Goal: Task Accomplishment & Management: Manage account settings

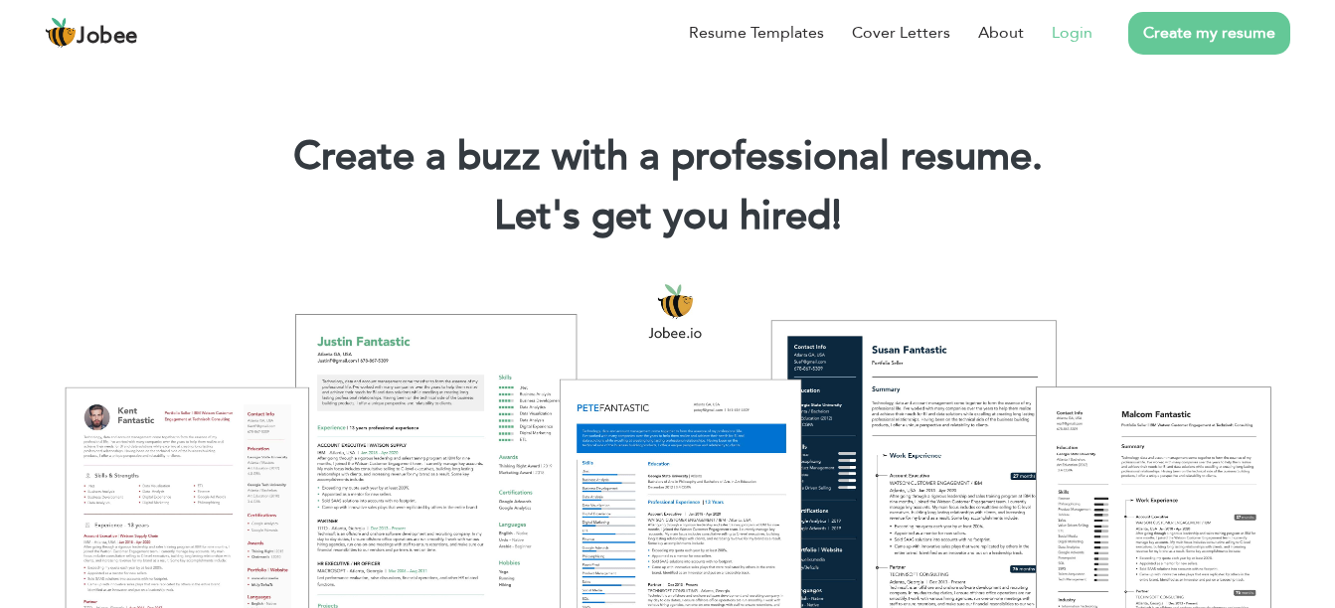
click at [1079, 49] on li "Login" at bounding box center [1058, 33] width 69 height 52
click at [1079, 39] on link "Login" at bounding box center [1072, 33] width 41 height 24
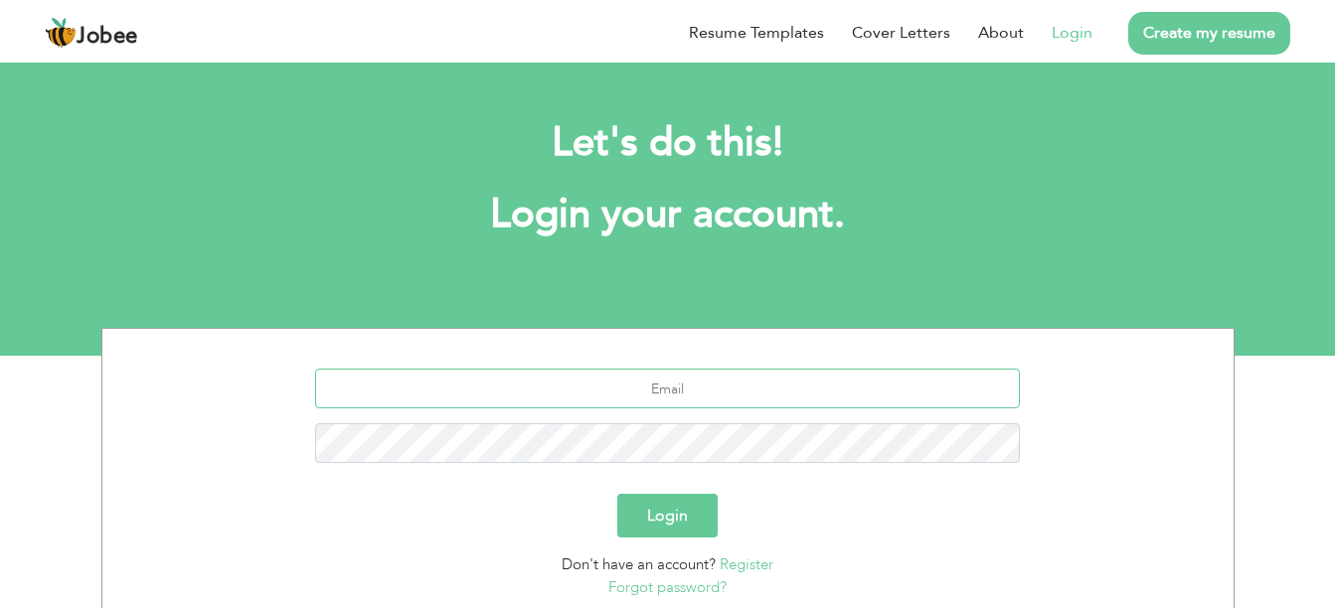
click at [681, 394] on input "text" at bounding box center [667, 389] width 705 height 40
type input "[EMAIL_ADDRESS][DOMAIN_NAME]"
click at [617, 494] on button "Login" at bounding box center [667, 516] width 100 height 44
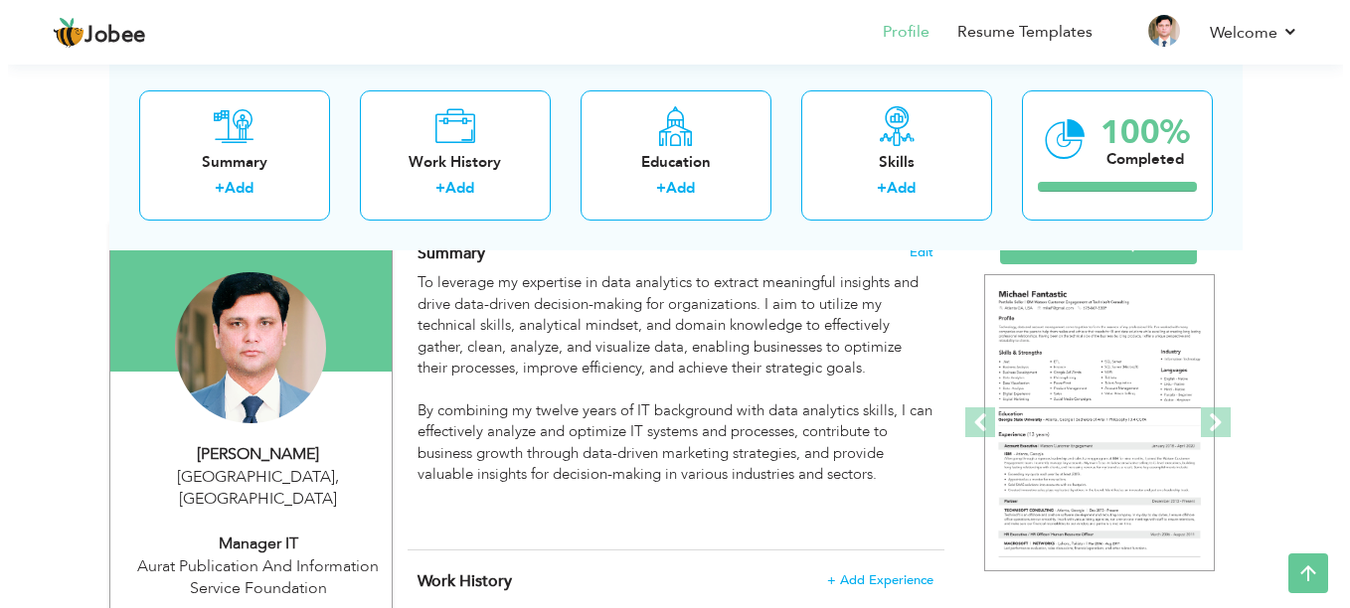
scroll to position [147, 0]
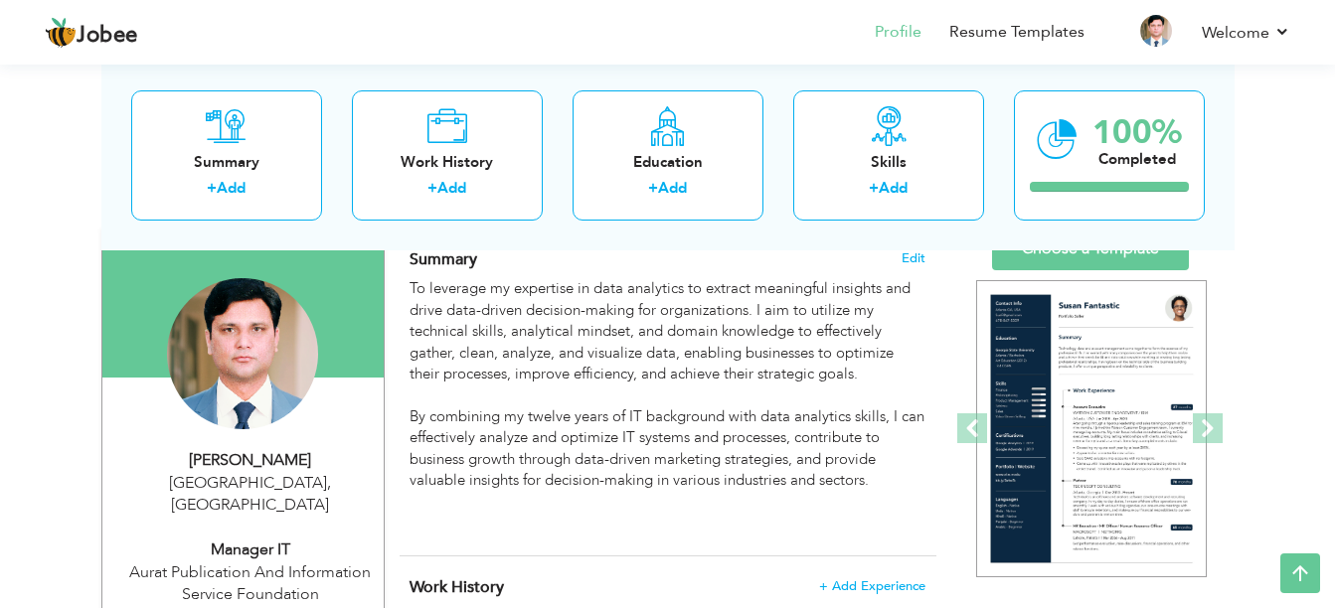
click at [416, 259] on span "Summary" at bounding box center [444, 260] width 68 height 22
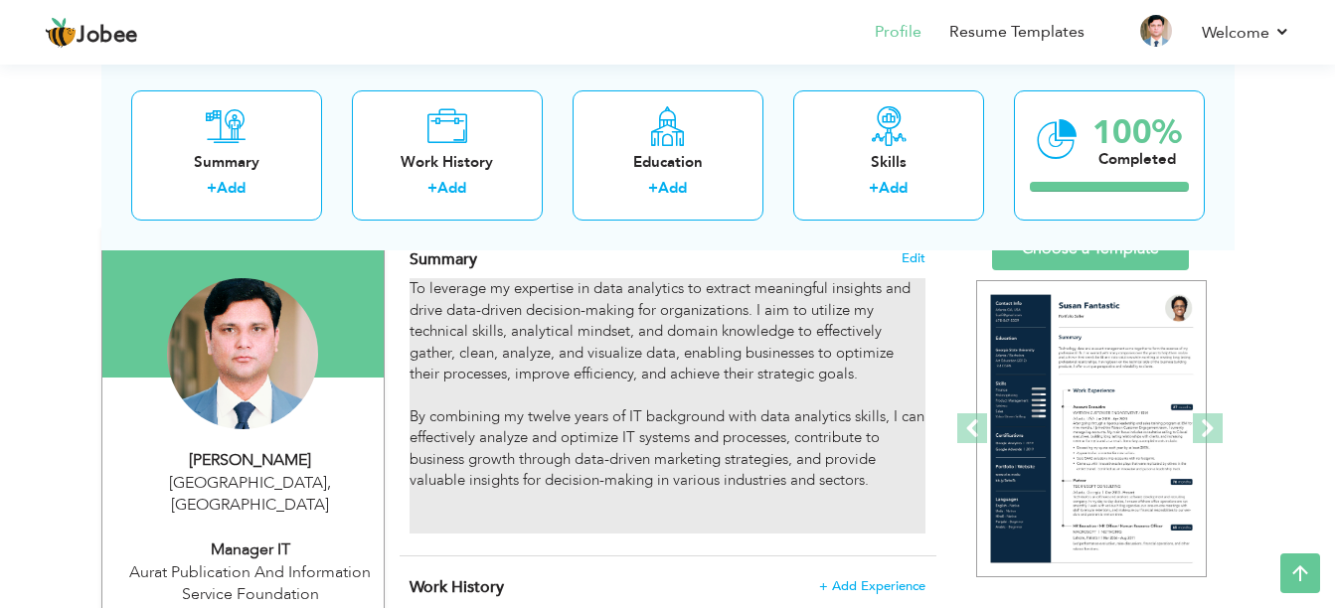
click at [413, 293] on div "To leverage my expertise in data analytics to extract meaningful insights and d…" at bounding box center [667, 405] width 515 height 255
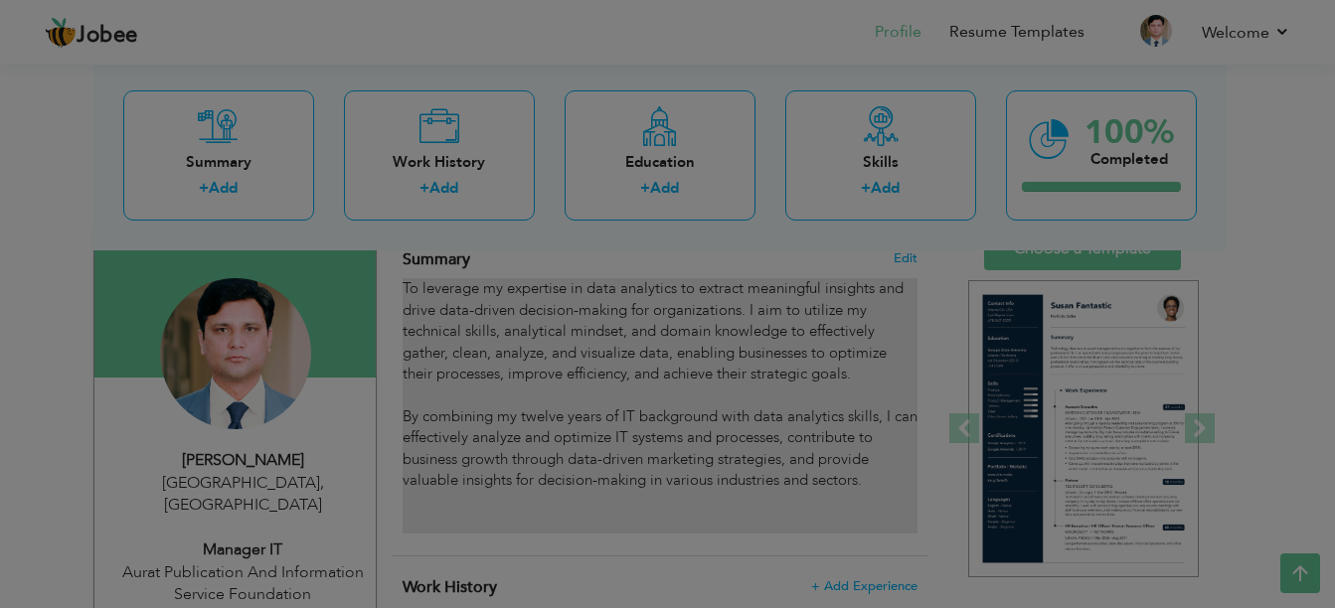
click at [413, 293] on div at bounding box center [667, 304] width 1335 height 608
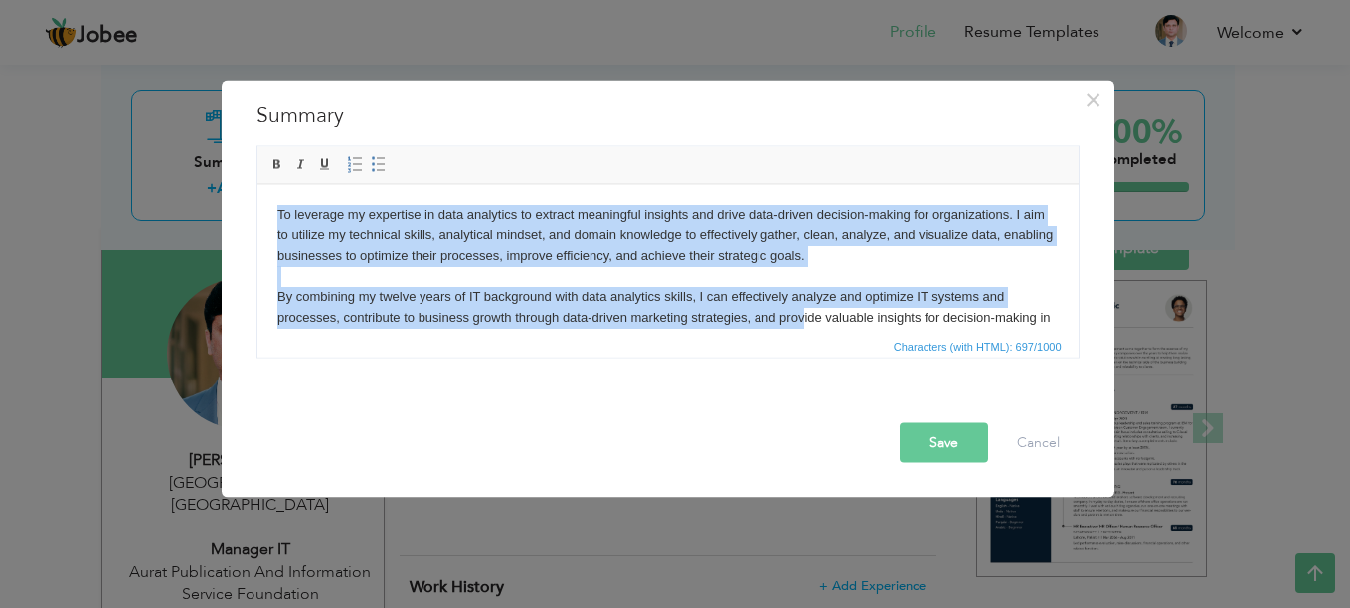
scroll to position [77, 0]
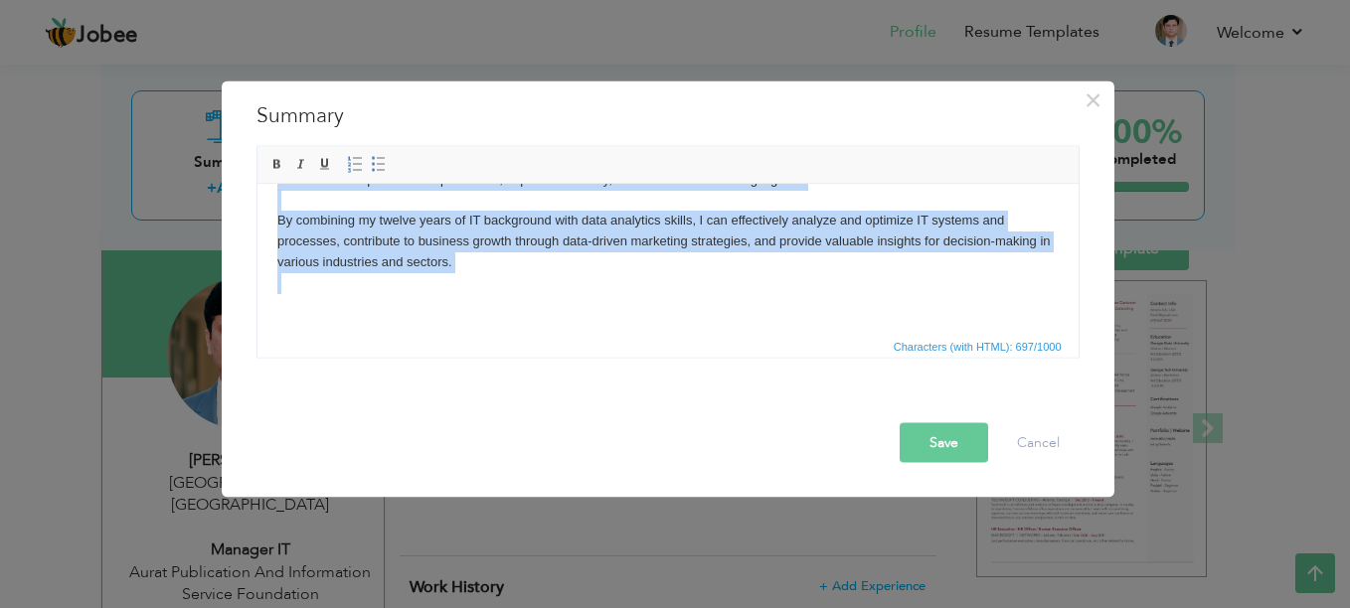
drag, startPoint x: 276, startPoint y: 211, endPoint x: 1247, endPoint y: 533, distance: 1022.3
click at [989, 333] on html "To leverage my expertise in data analytics to extract meaningful insights and d…" at bounding box center [666, 220] width 821 height 226
copy body "To leverage my expertise in data analytics to extract meaningful insights and d…"
click at [568, 309] on body "To leverage my expertise in data analytics to extract meaningful insights and d…" at bounding box center [666, 220] width 781 height 186
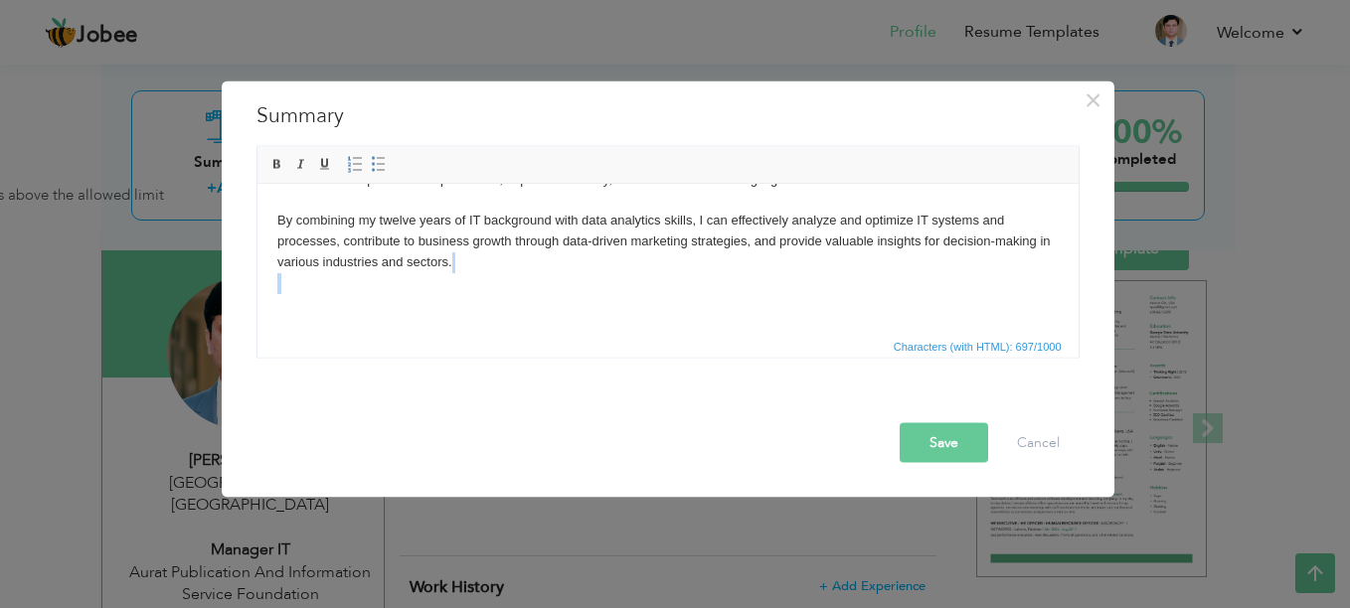
click at [568, 309] on body "To leverage my expertise in data analytics to extract meaningful insights and d…" at bounding box center [666, 220] width 781 height 186
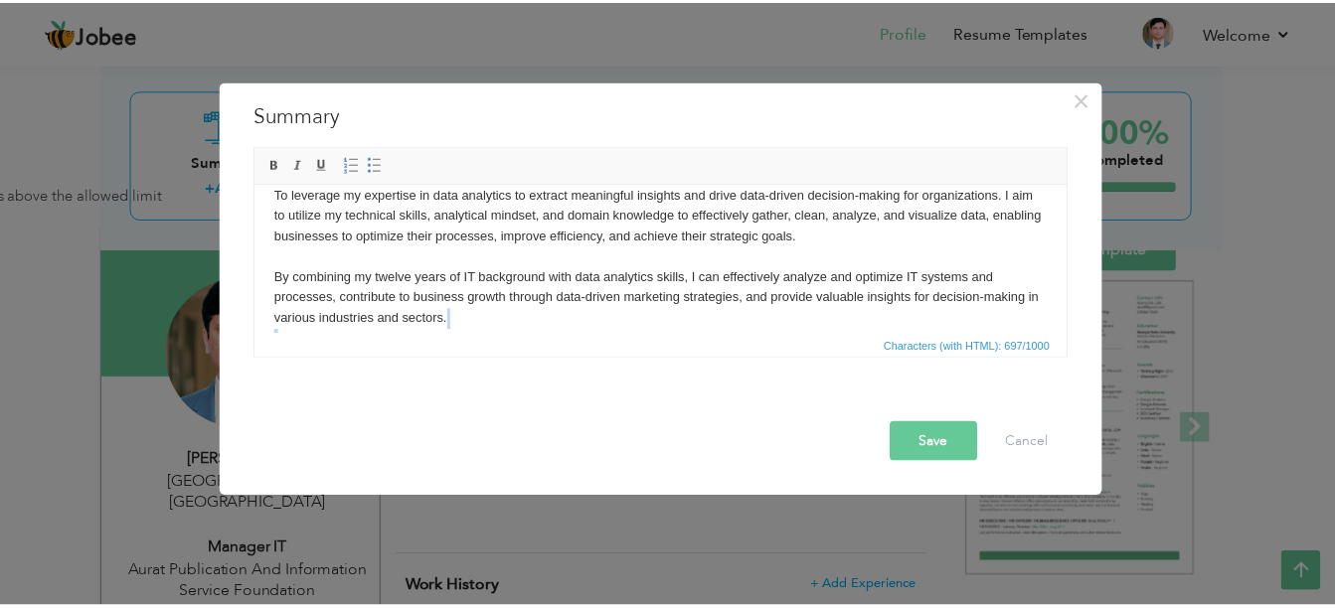
scroll to position [0, 0]
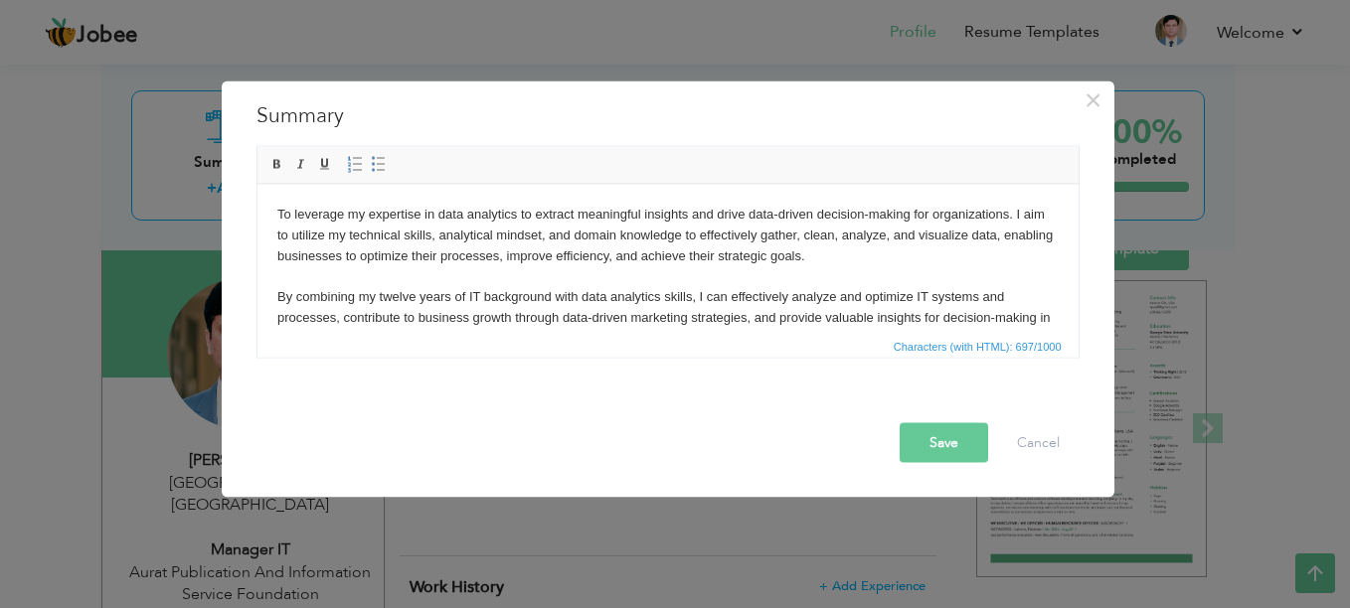
click at [715, 211] on body "To leverage my expertise in data analytics to extract meaningful insights and d…" at bounding box center [666, 297] width 781 height 186
click at [704, 245] on body "To leverage my expertise in data analytics to extract meaningful insights and d…" at bounding box center [666, 297] width 781 height 186
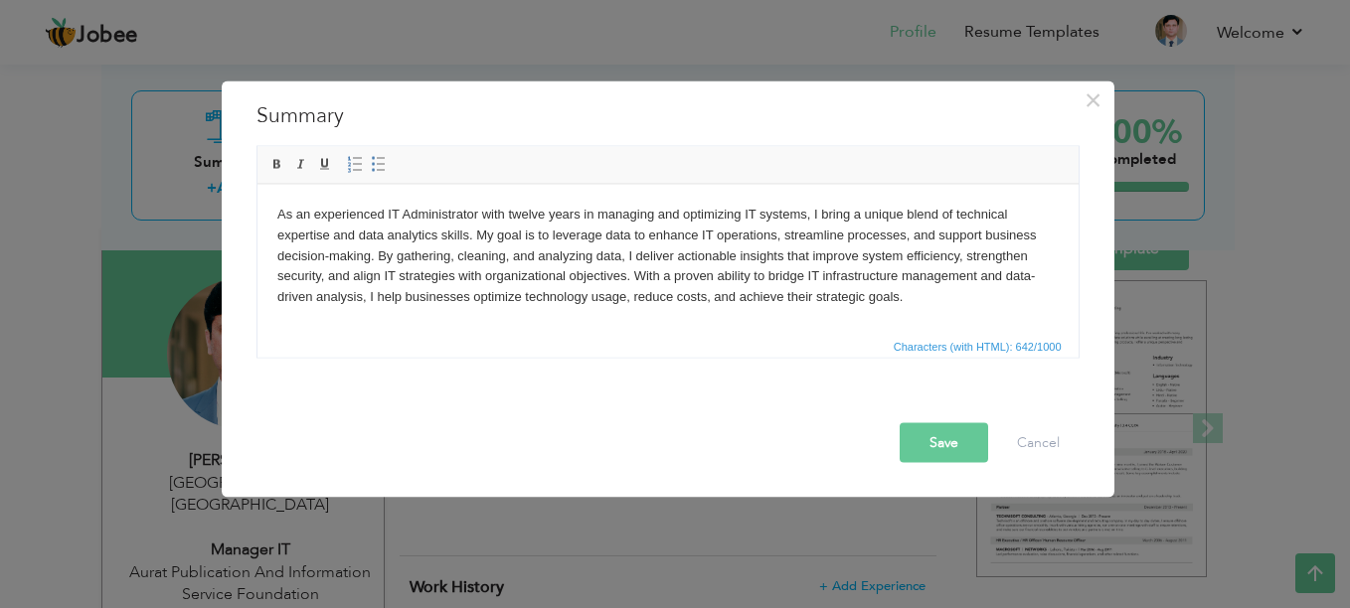
click at [401, 220] on body "As an experienced IT Administrator with twelve years in managing and optimizing…" at bounding box center [666, 255] width 781 height 103
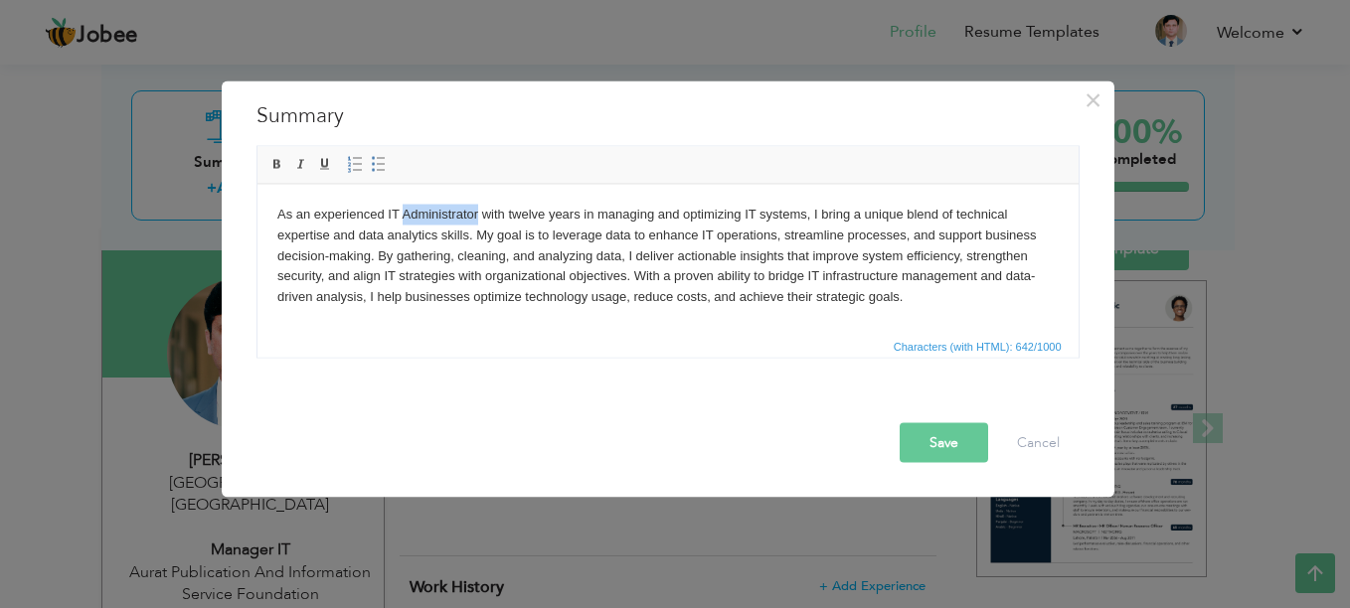
drag, startPoint x: 401, startPoint y: 217, endPoint x: 476, endPoint y: 209, distance: 76.0
click at [476, 209] on body "As an experienced IT Administrator with twelve years in managing and optimizing…" at bounding box center [666, 255] width 781 height 103
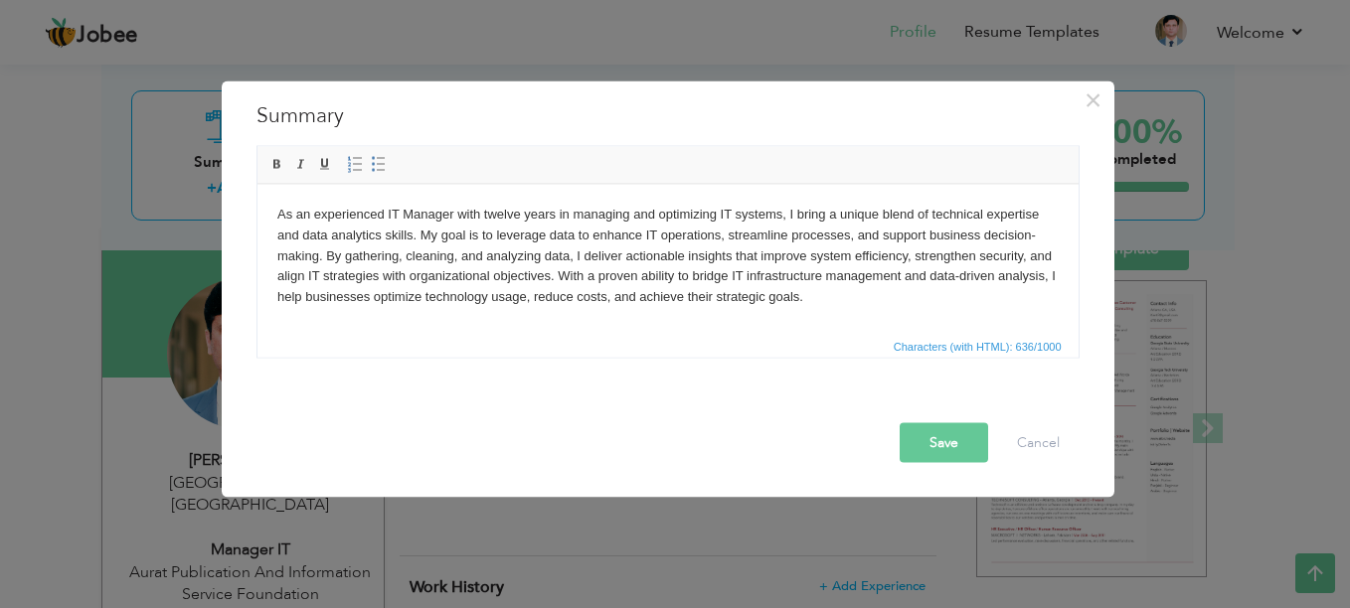
click at [638, 274] on body "As an experienced IT Manager with twelve years in managing and optimizing IT sy…" at bounding box center [666, 255] width 781 height 103
click at [962, 439] on button "Save" at bounding box center [944, 444] width 88 height 40
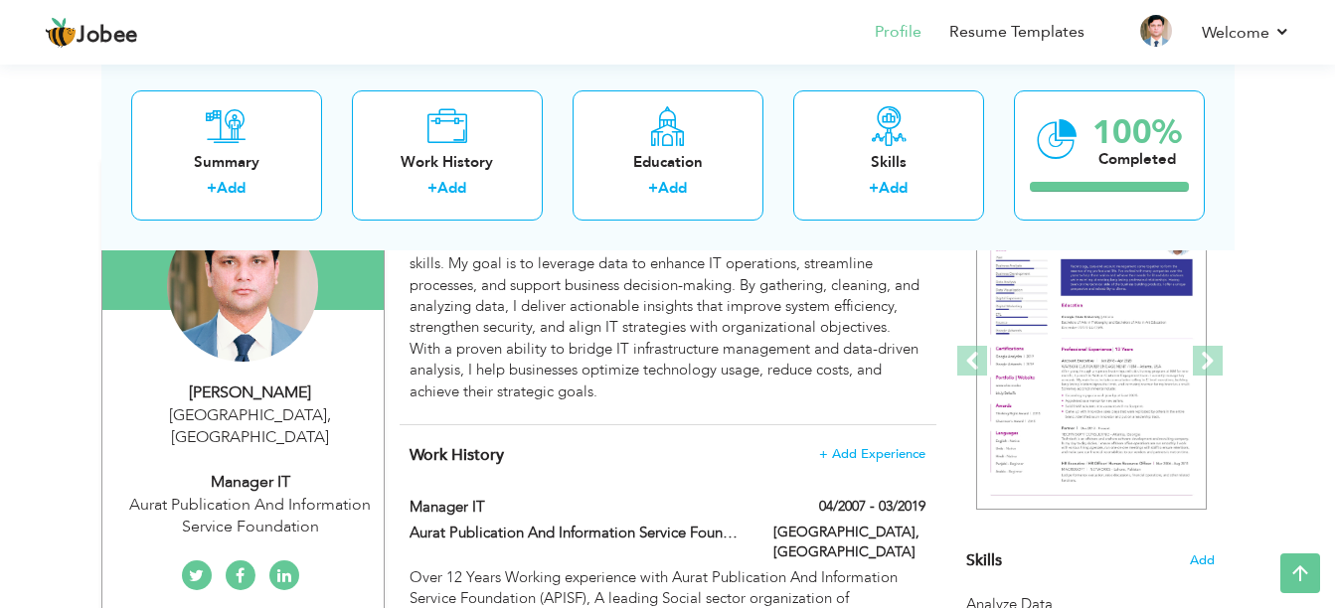
scroll to position [80, 0]
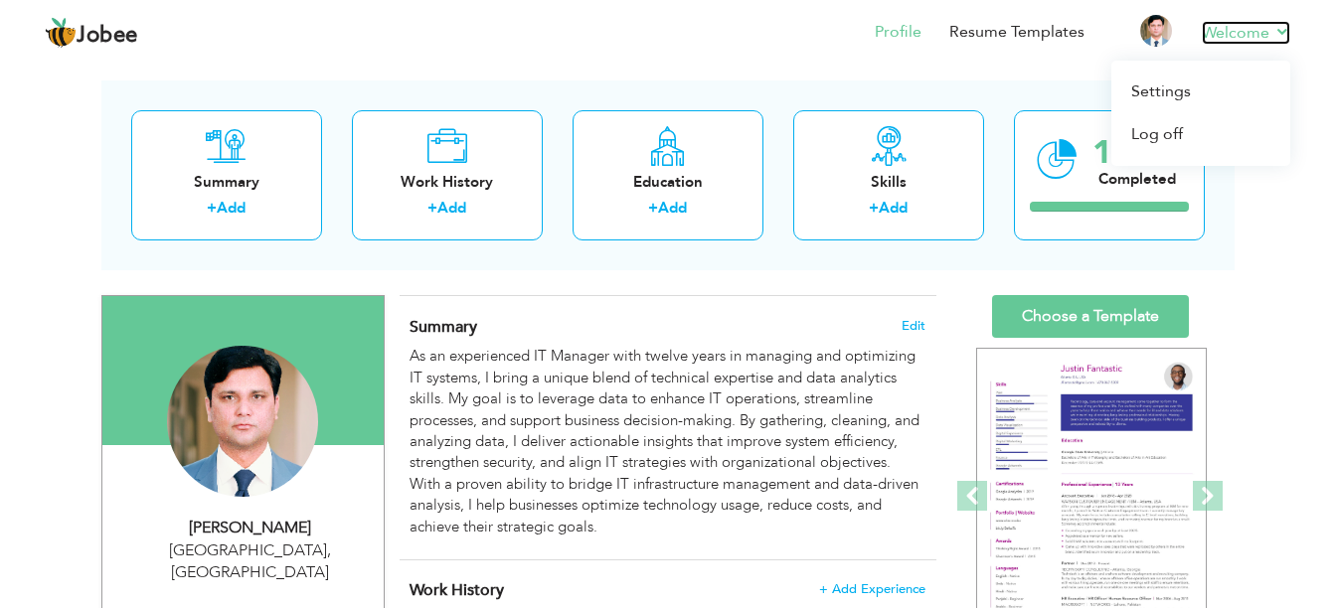
click at [1271, 35] on link "Welcome" at bounding box center [1246, 33] width 88 height 24
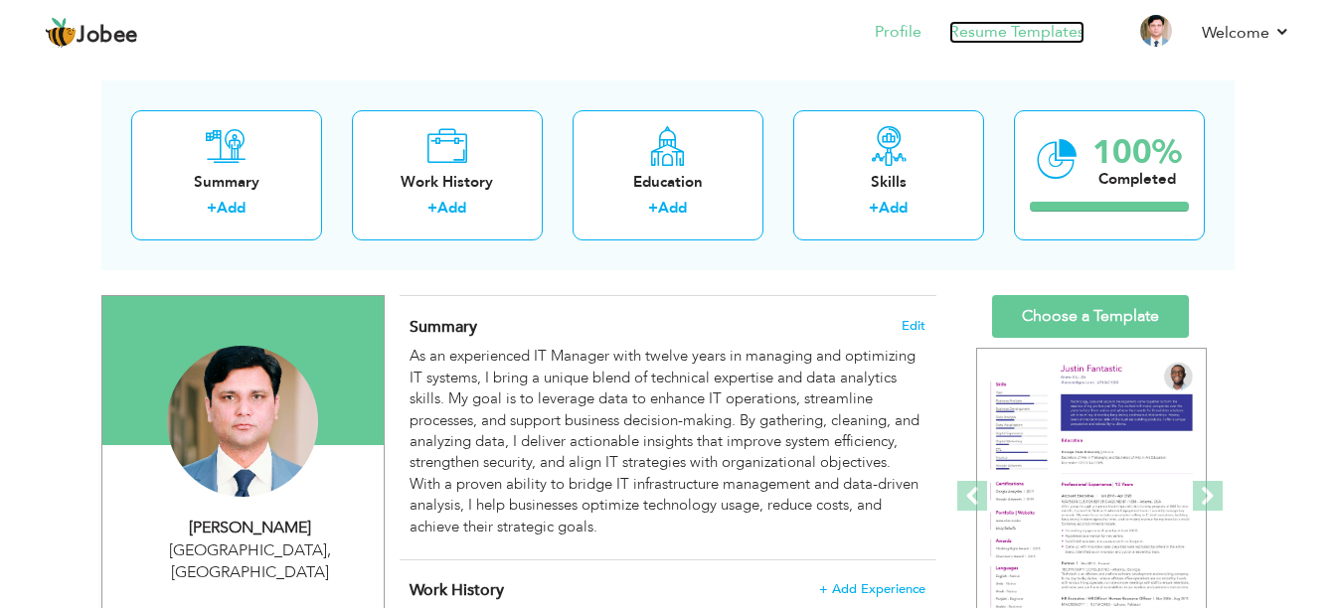
click at [1052, 21] on link "Resume Templates" at bounding box center [1016, 32] width 135 height 23
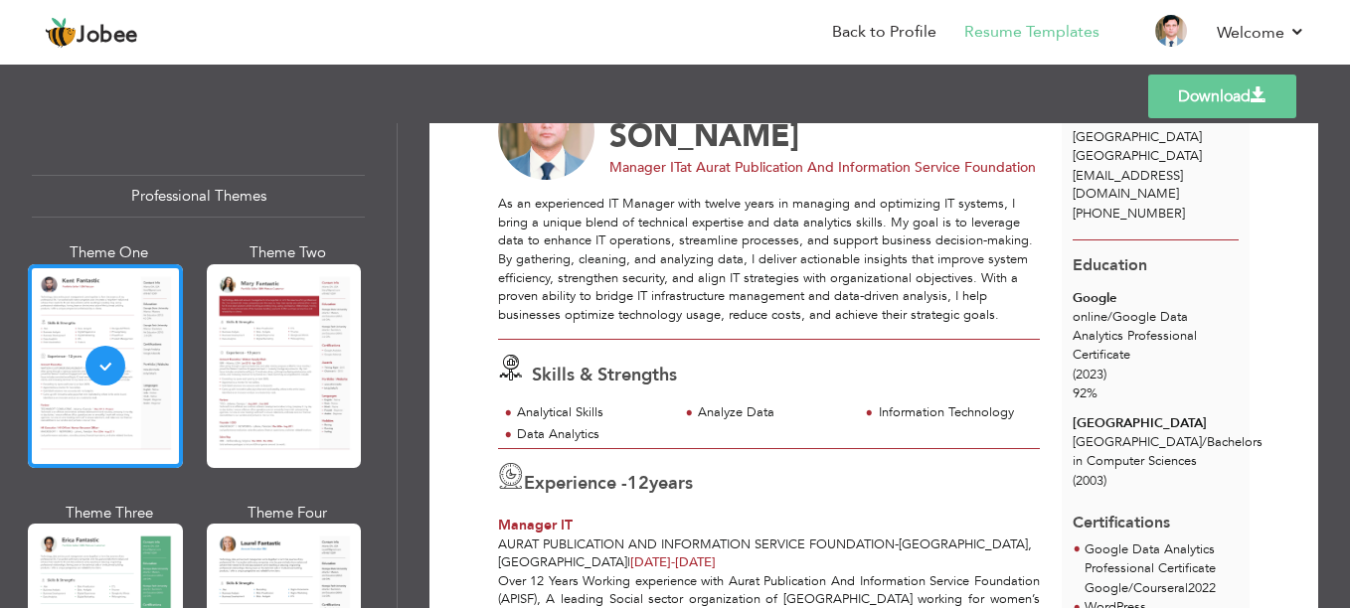
scroll to position [107, 0]
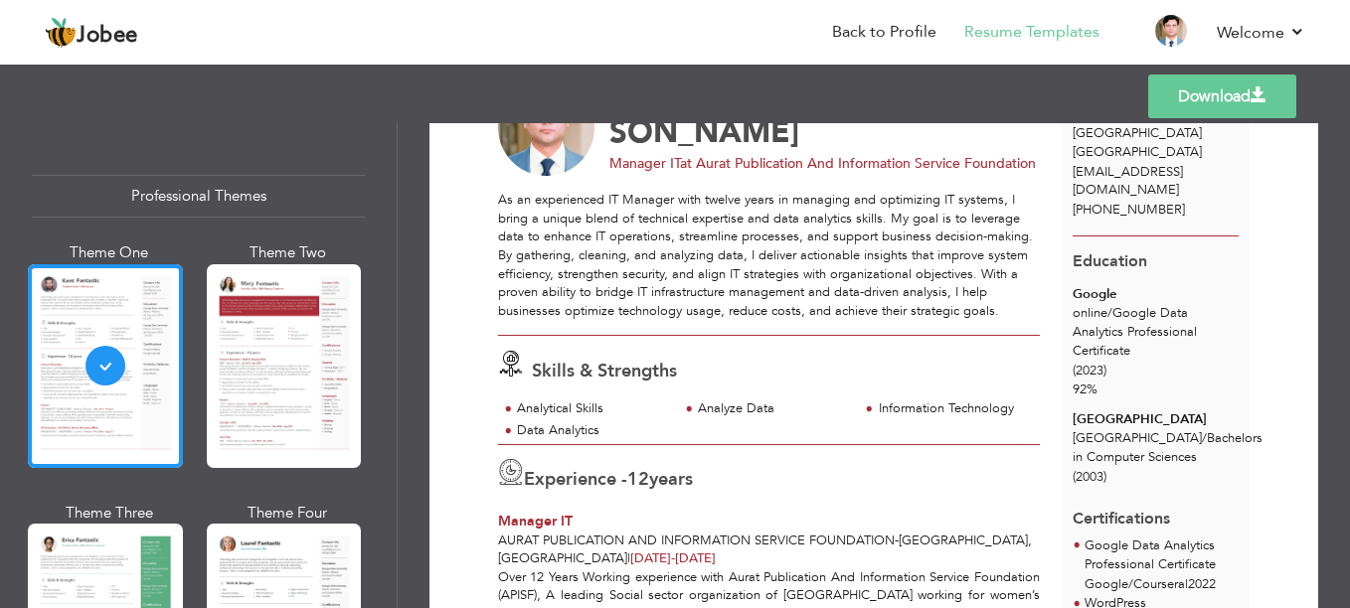
click at [1222, 99] on link "Download" at bounding box center [1222, 97] width 148 height 44
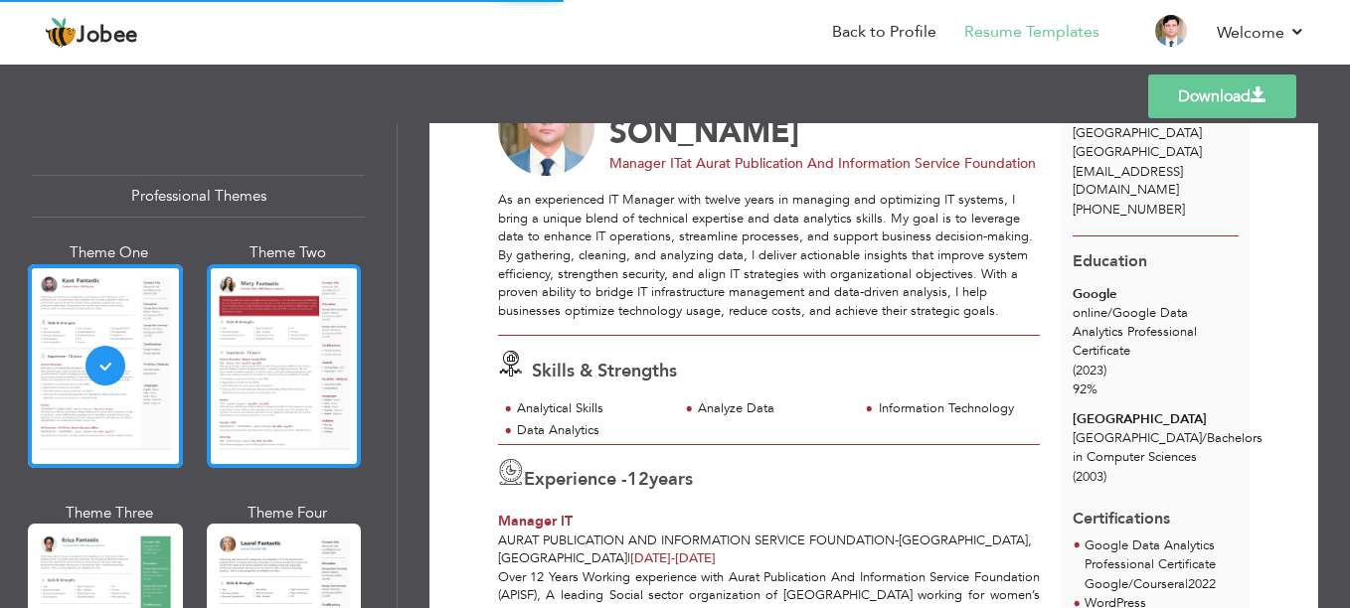
click at [270, 376] on div at bounding box center [284, 366] width 155 height 204
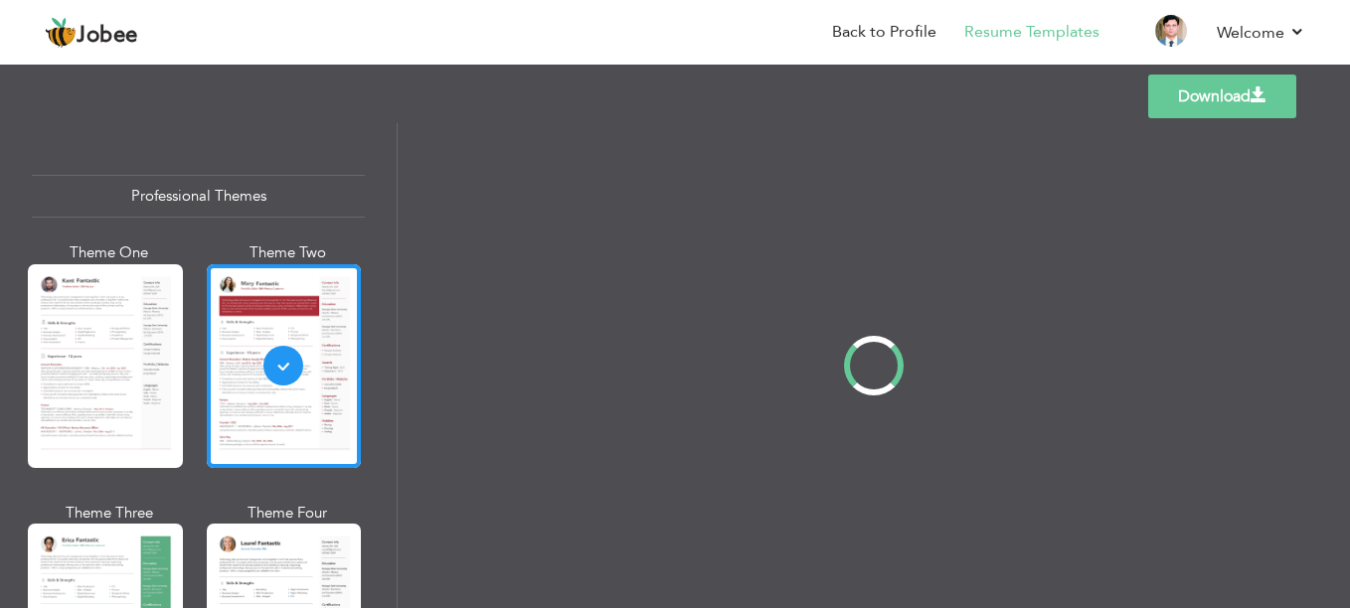
scroll to position [0, 0]
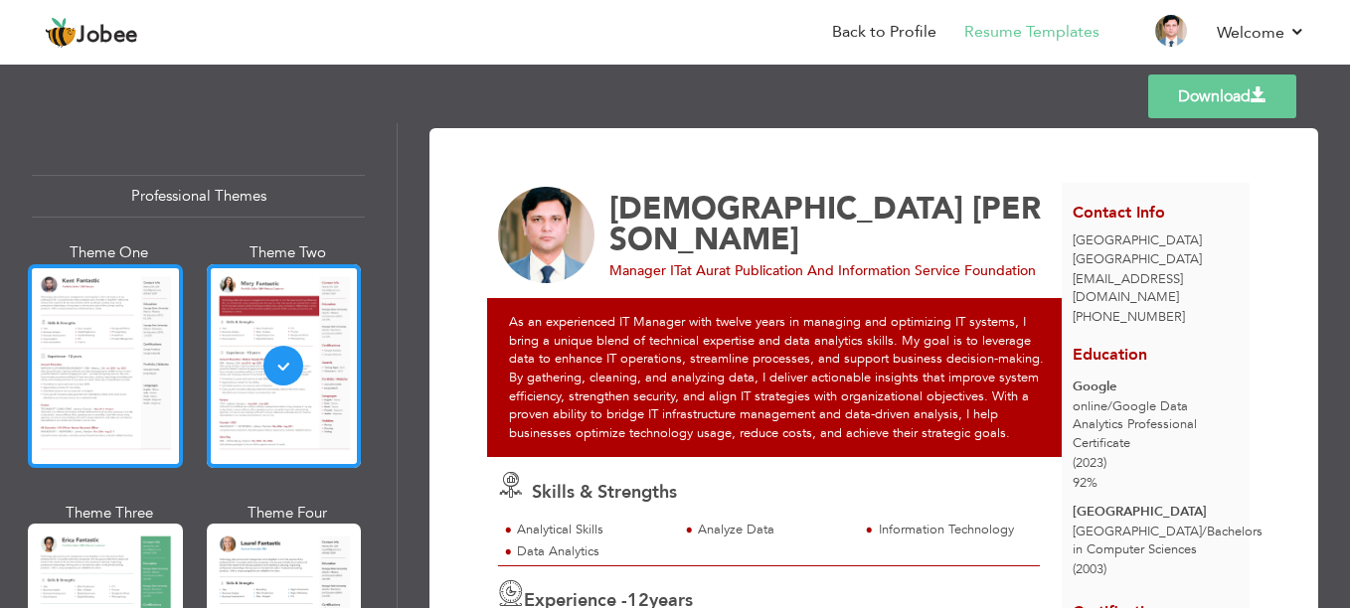
click at [129, 424] on div at bounding box center [105, 366] width 155 height 204
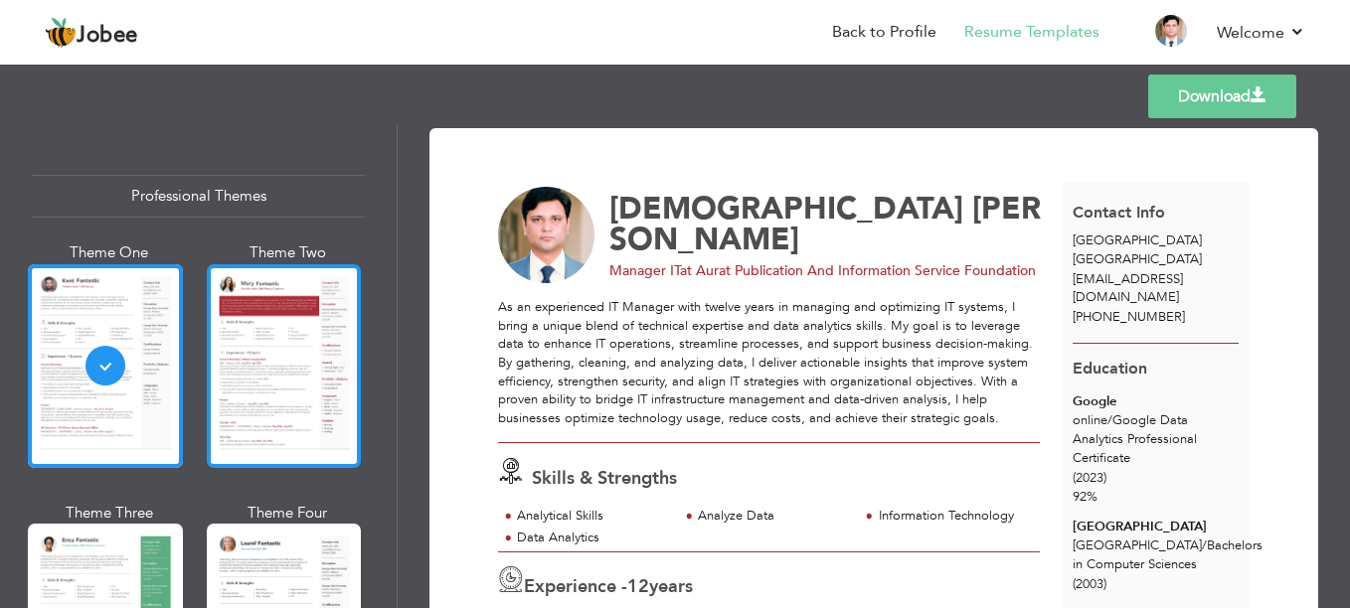
click at [316, 411] on div at bounding box center [284, 366] width 155 height 204
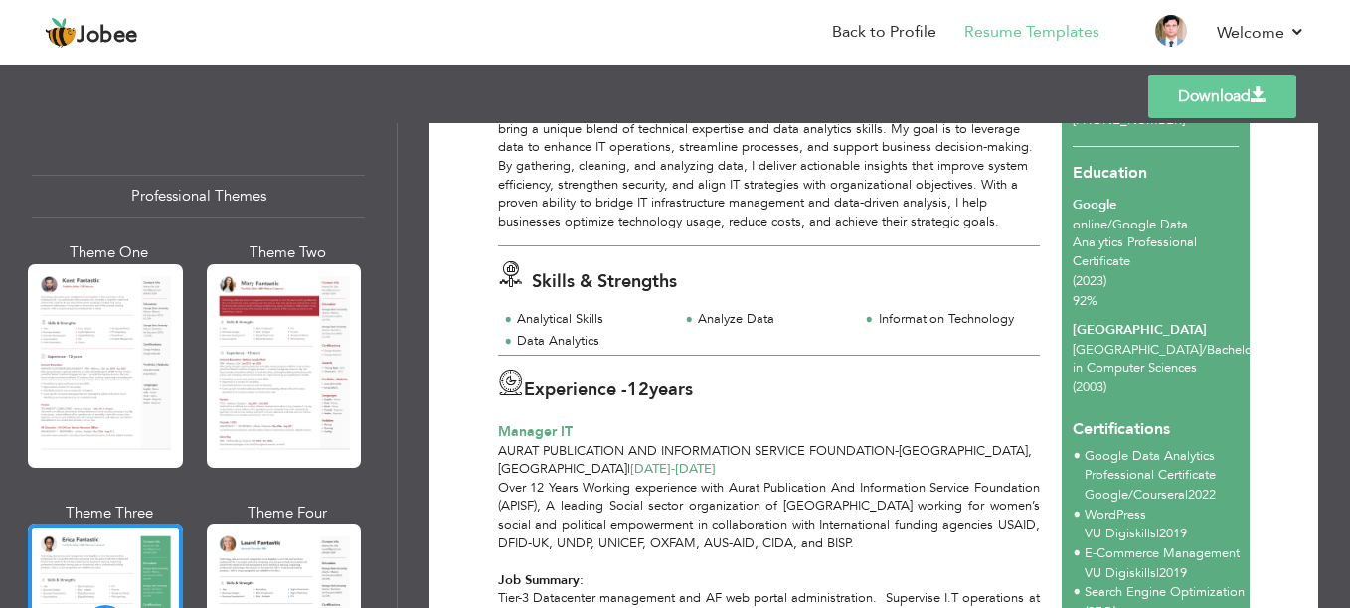
scroll to position [212, 0]
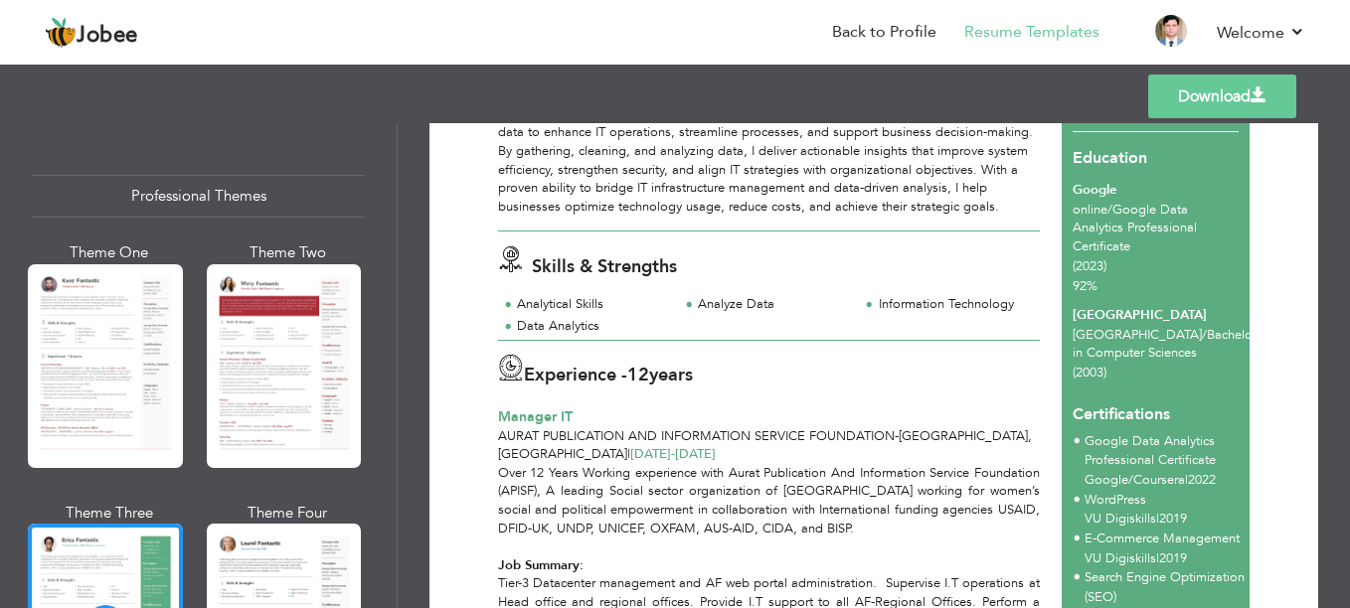
click at [708, 316] on div "Analyze Data" at bounding box center [768, 306] width 181 height 22
click at [946, 289] on div "Skills & Strengths Analytical Skills Analyze Data Information Technology Data A…" at bounding box center [769, 285] width 564 height 107
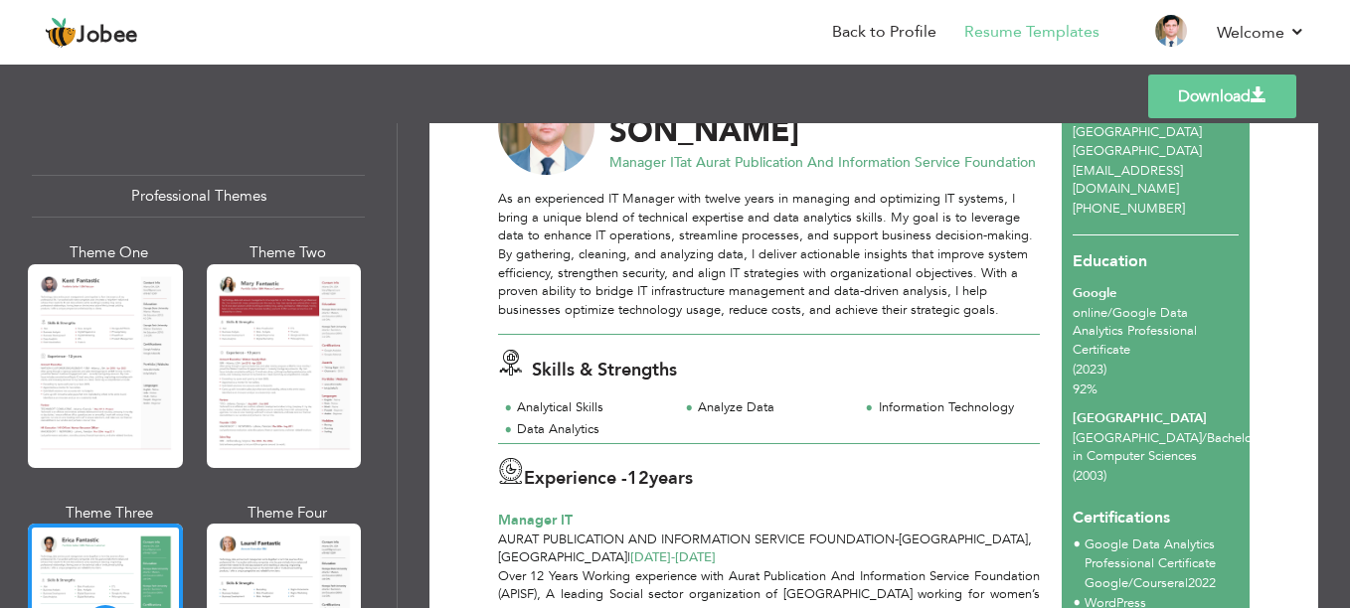
scroll to position [103, 0]
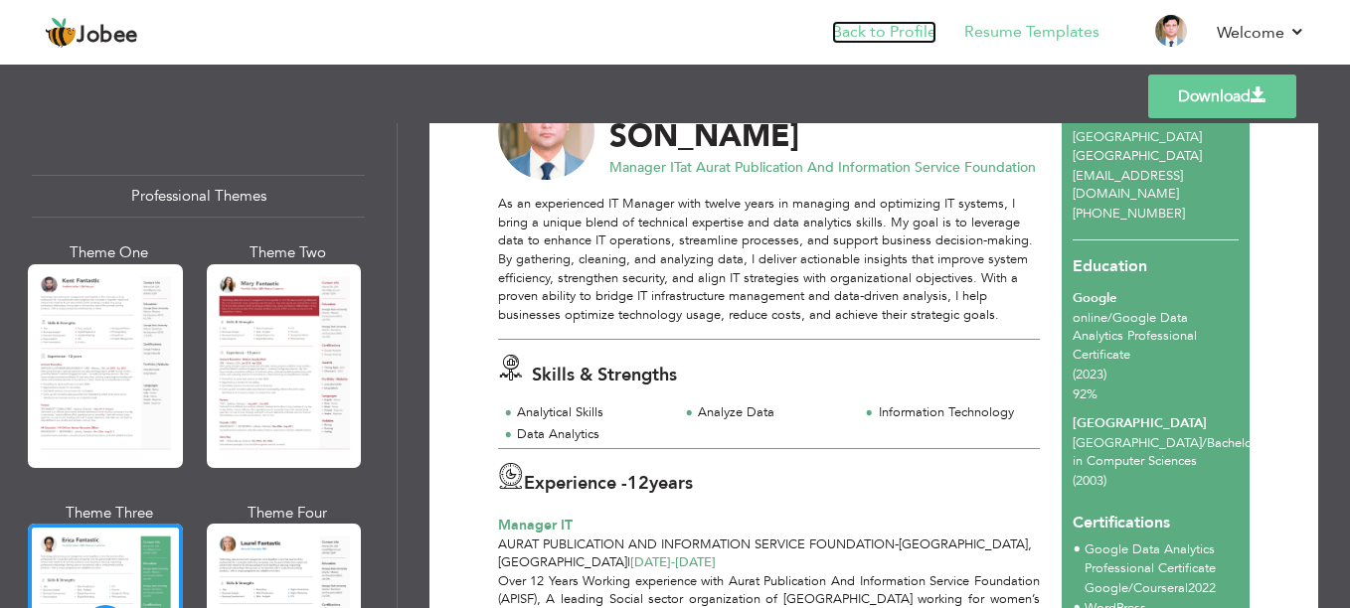
click at [914, 32] on link "Back to Profile" at bounding box center [884, 32] width 104 height 23
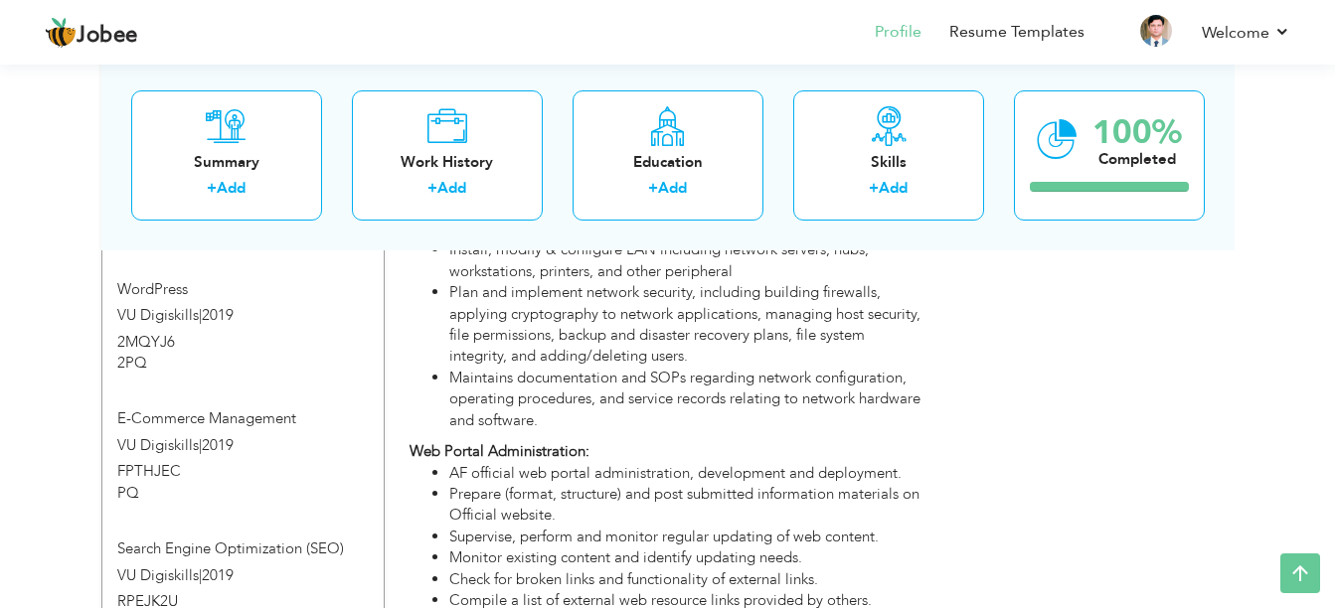
scroll to position [1272, 0]
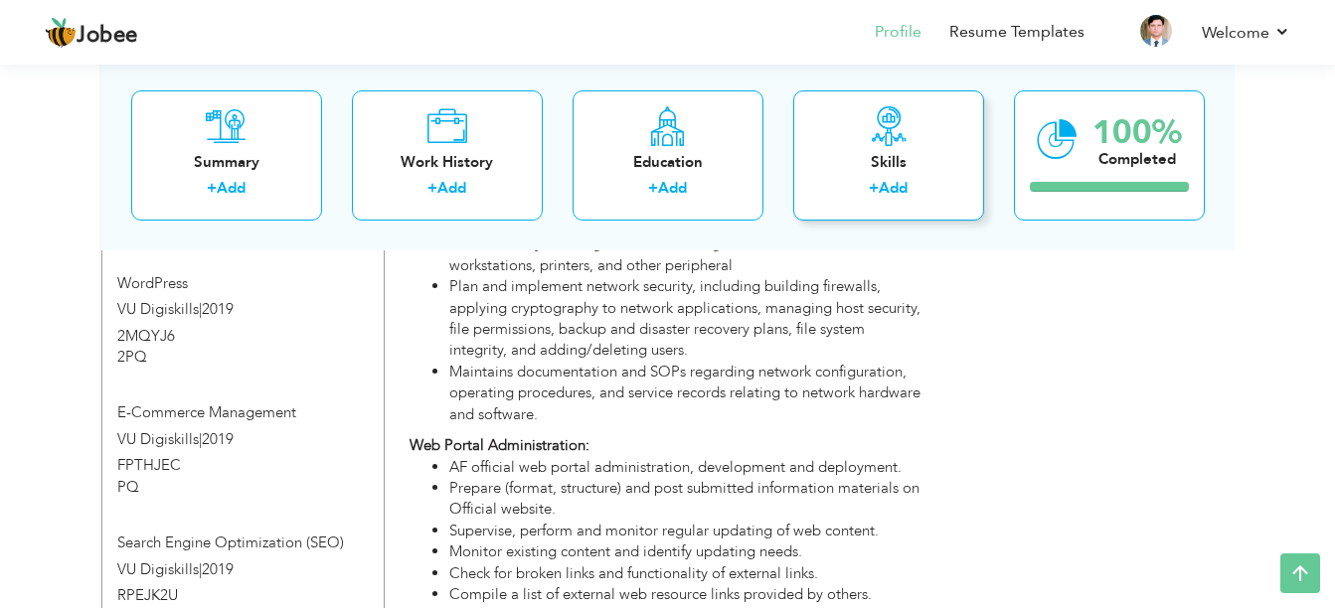
click at [918, 135] on div "Skills + Add" at bounding box center [888, 154] width 191 height 130
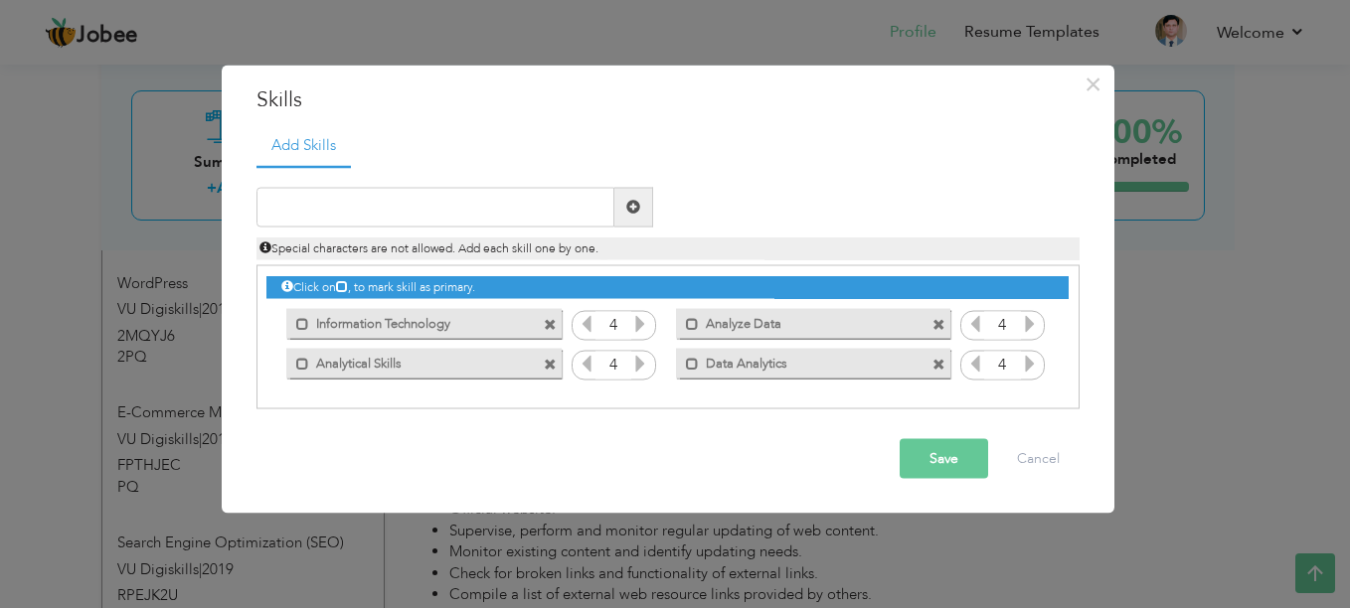
click at [933, 325] on span at bounding box center [939, 325] width 13 height 13
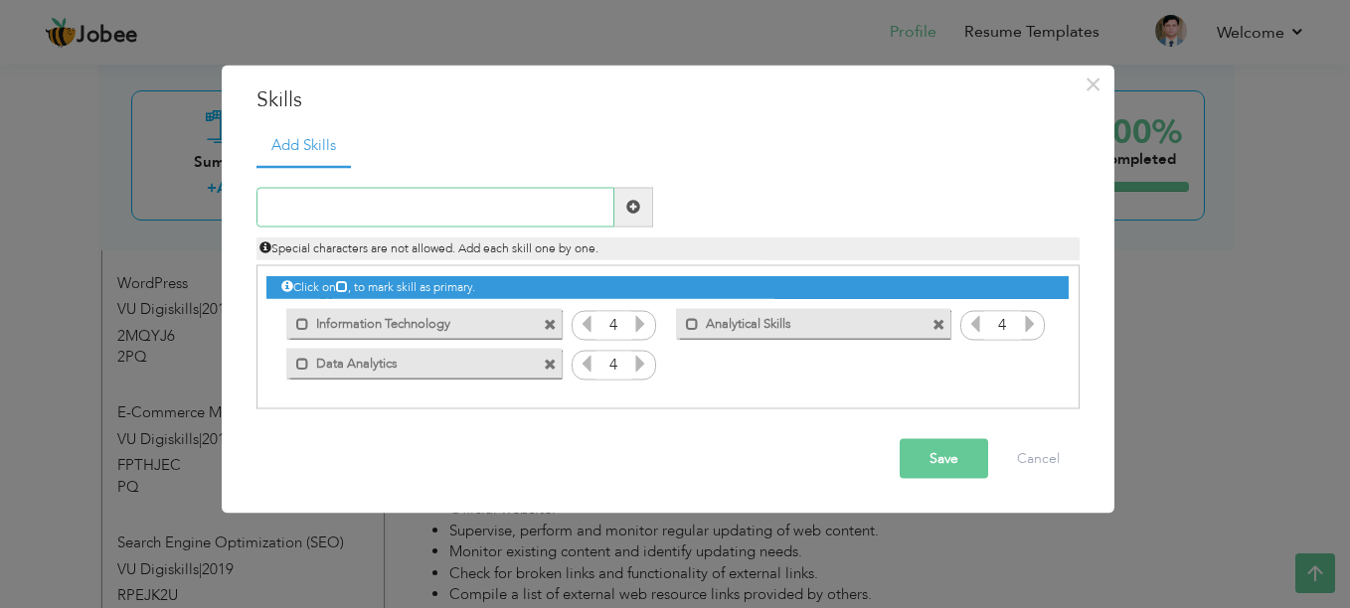
click at [509, 209] on input "text" at bounding box center [435, 207] width 358 height 40
click at [317, 207] on input "System Admin" at bounding box center [435, 207] width 358 height 40
click at [320, 205] on input "System Network Admin" at bounding box center [435, 207] width 358 height 40
type input "System / Network Admin"
click at [641, 209] on span at bounding box center [633, 207] width 39 height 40
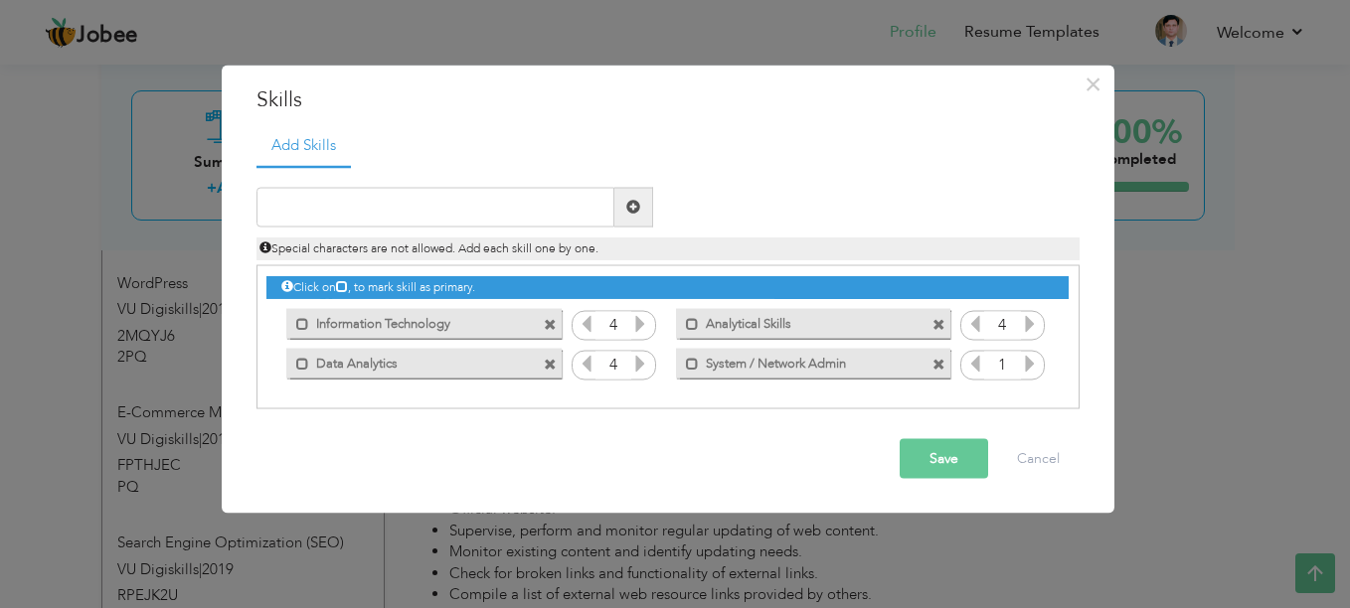
click at [1026, 358] on icon at bounding box center [1030, 363] width 18 height 18
drag, startPoint x: 998, startPoint y: 328, endPoint x: 1011, endPoint y: 328, distance: 12.9
click at [1011, 328] on input "4" at bounding box center [1002, 326] width 37 height 28
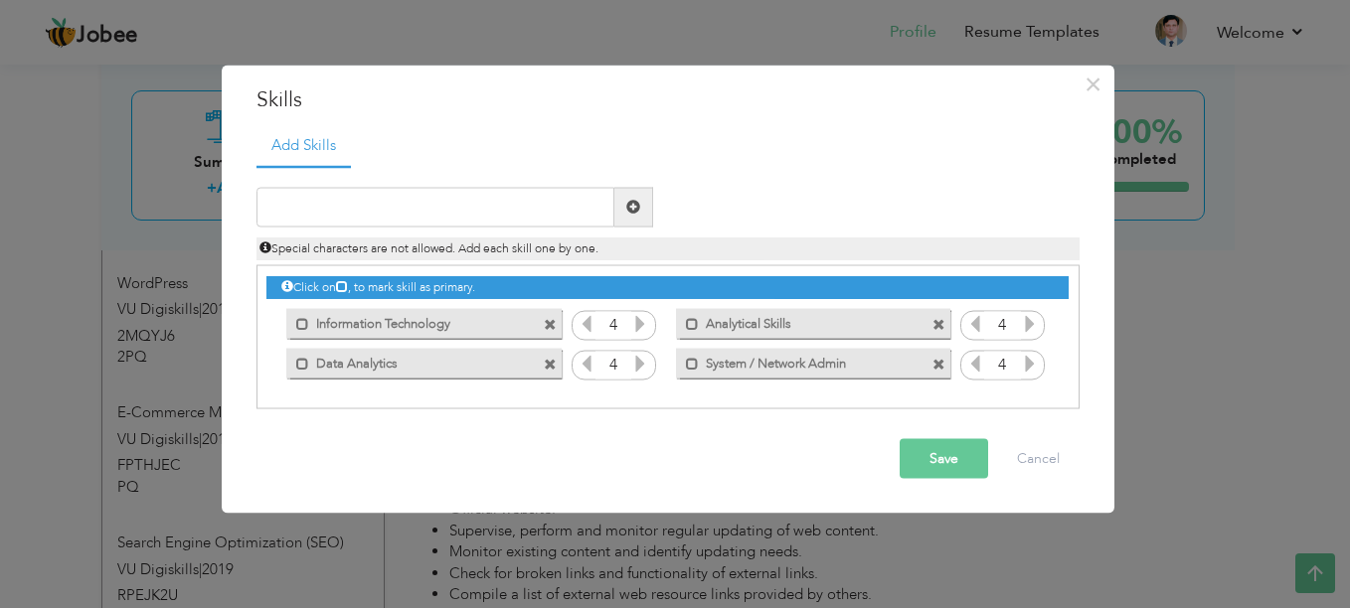
drag, startPoint x: 1011, startPoint y: 328, endPoint x: 978, endPoint y: 324, distance: 33.0
click at [978, 324] on icon at bounding box center [975, 323] width 18 height 18
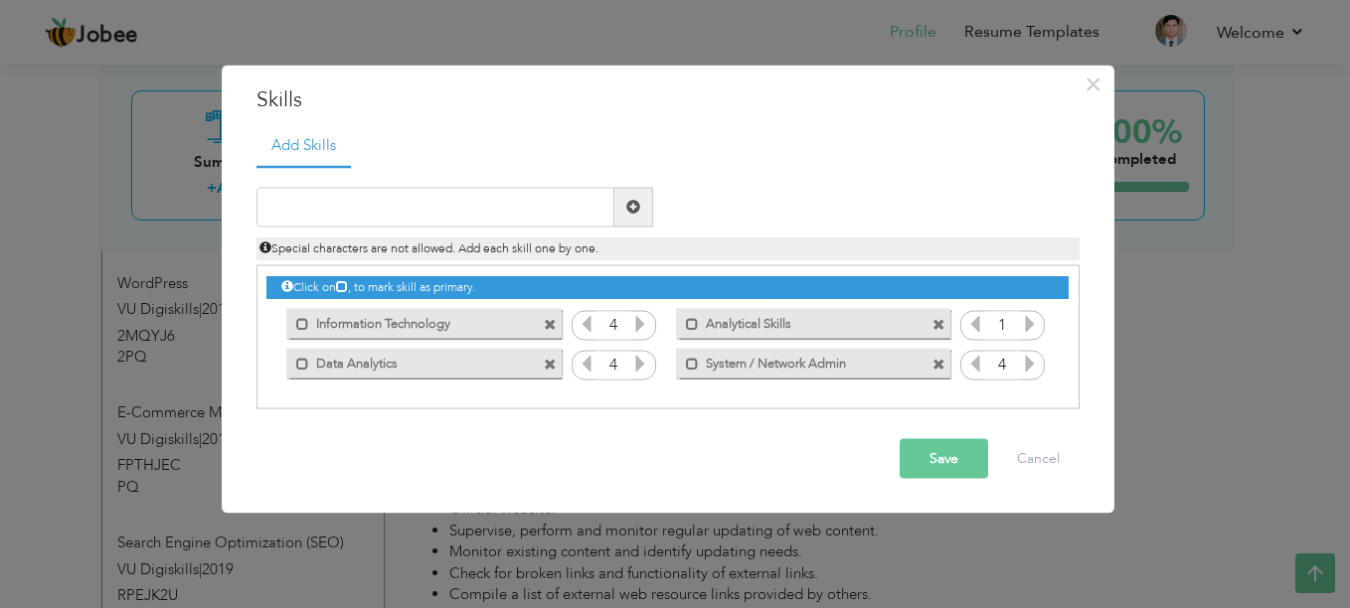
click at [978, 324] on icon at bounding box center [975, 323] width 18 height 18
click at [1027, 329] on icon at bounding box center [1030, 323] width 18 height 18
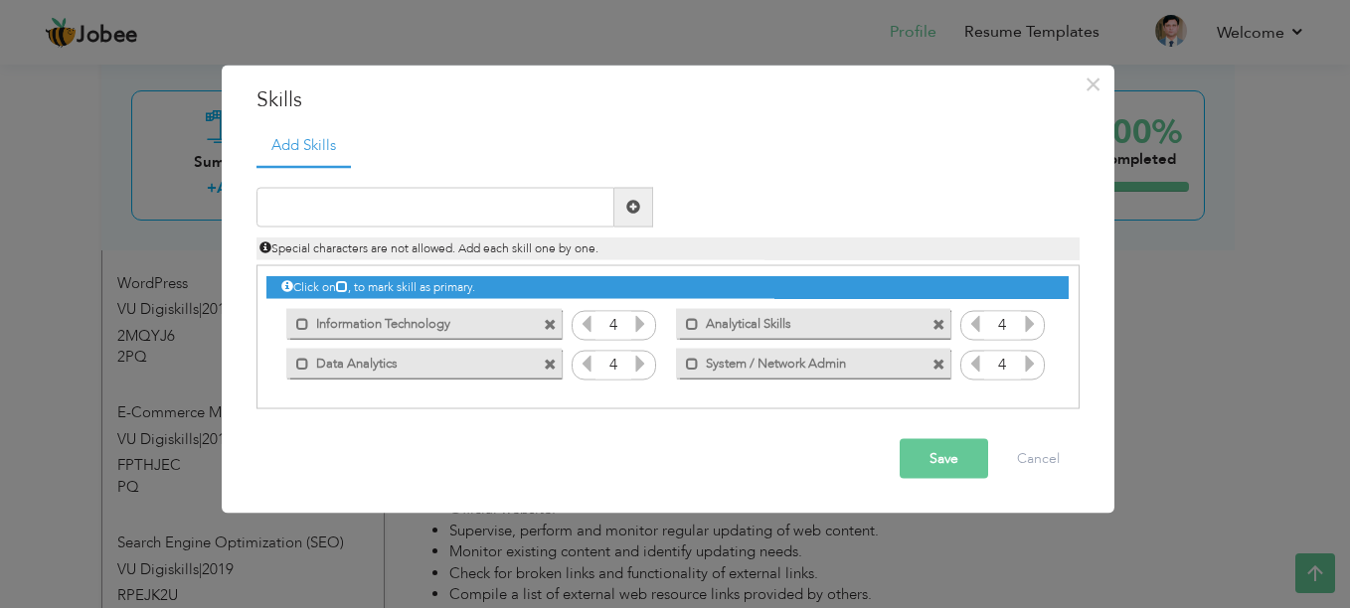
click at [1027, 329] on icon at bounding box center [1030, 323] width 18 height 18
click at [976, 323] on icon at bounding box center [975, 323] width 18 height 18
drag, startPoint x: 512, startPoint y: 361, endPoint x: 889, endPoint y: 368, distance: 376.8
click at [889, 368] on div "Click on , to mark skill as primary. Mark as primary skill. Information Technol…" at bounding box center [666, 324] width 801 height 117
drag, startPoint x: 872, startPoint y: 366, endPoint x: 614, endPoint y: 320, distance: 261.5
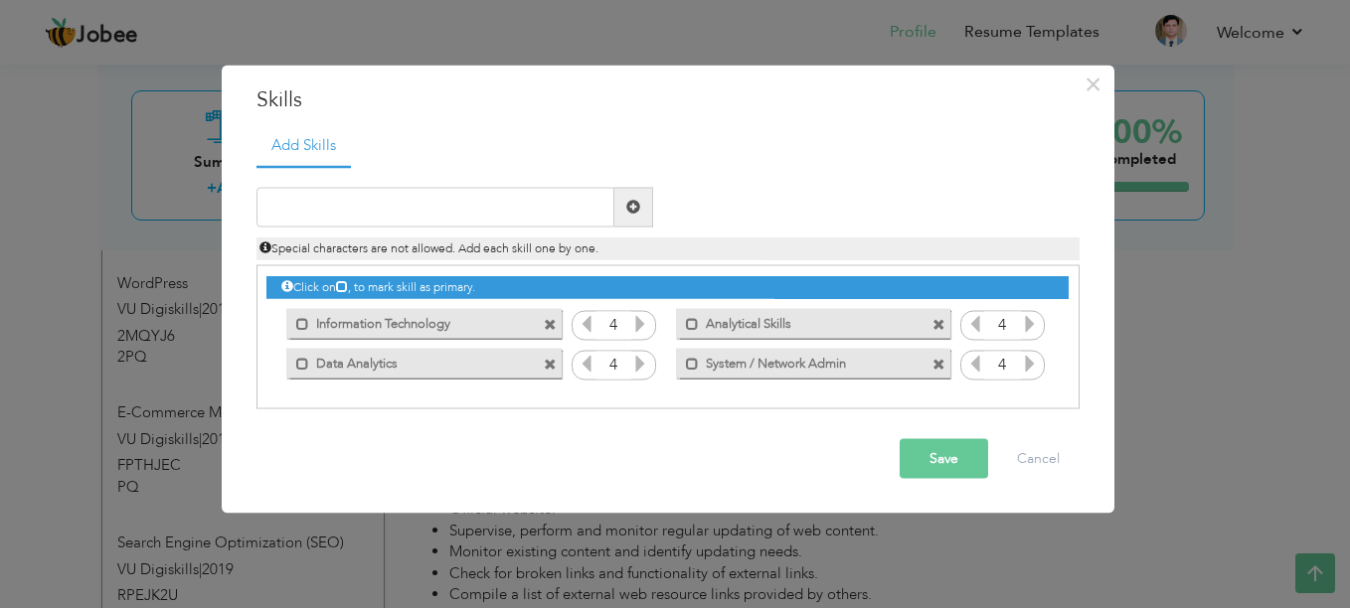
click at [614, 320] on div "Click on , to mark skill as primary. Mark as primary skill. Information Technol…" at bounding box center [666, 324] width 801 height 117
drag, startPoint x: 521, startPoint y: 316, endPoint x: 834, endPoint y: 376, distance: 318.8
click at [834, 376] on div "Click on , to mark skill as primary. Mark as primary skill. Information Technol…" at bounding box center [666, 324] width 801 height 117
drag, startPoint x: 735, startPoint y: 288, endPoint x: 782, endPoint y: 366, distance: 91.0
click at [743, 299] on div "Click on , to mark skill as primary. Mark as primary skill. Information Technol…" at bounding box center [666, 324] width 801 height 117
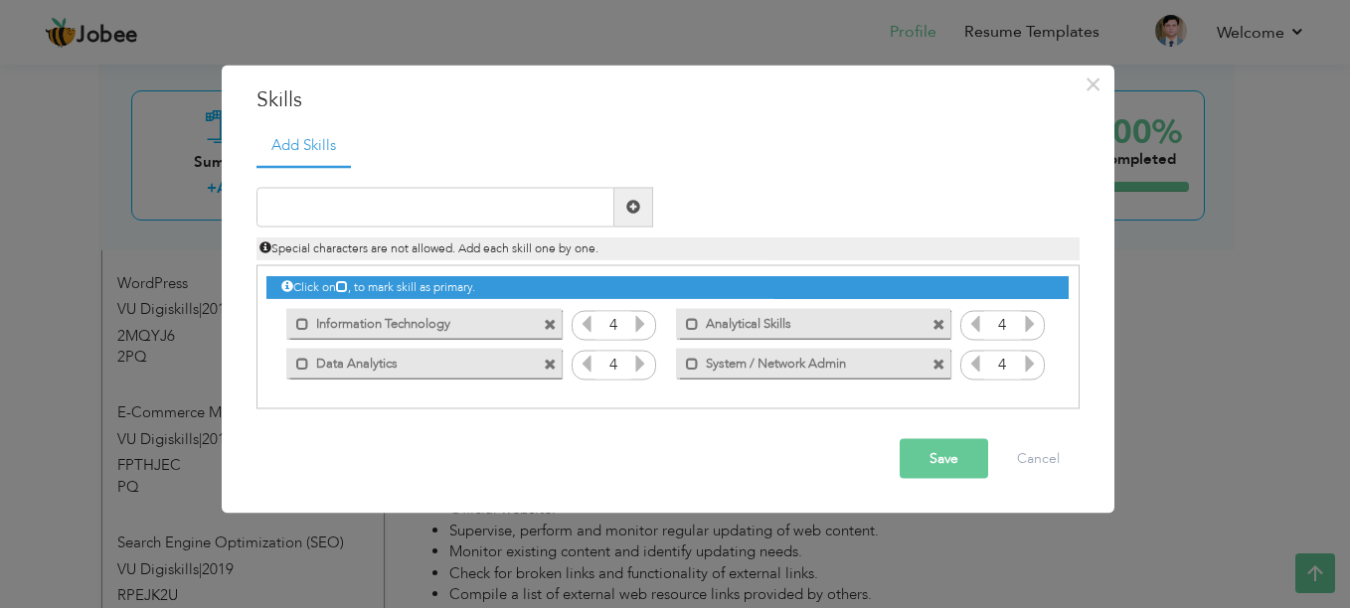
click at [549, 363] on span at bounding box center [550, 365] width 13 height 13
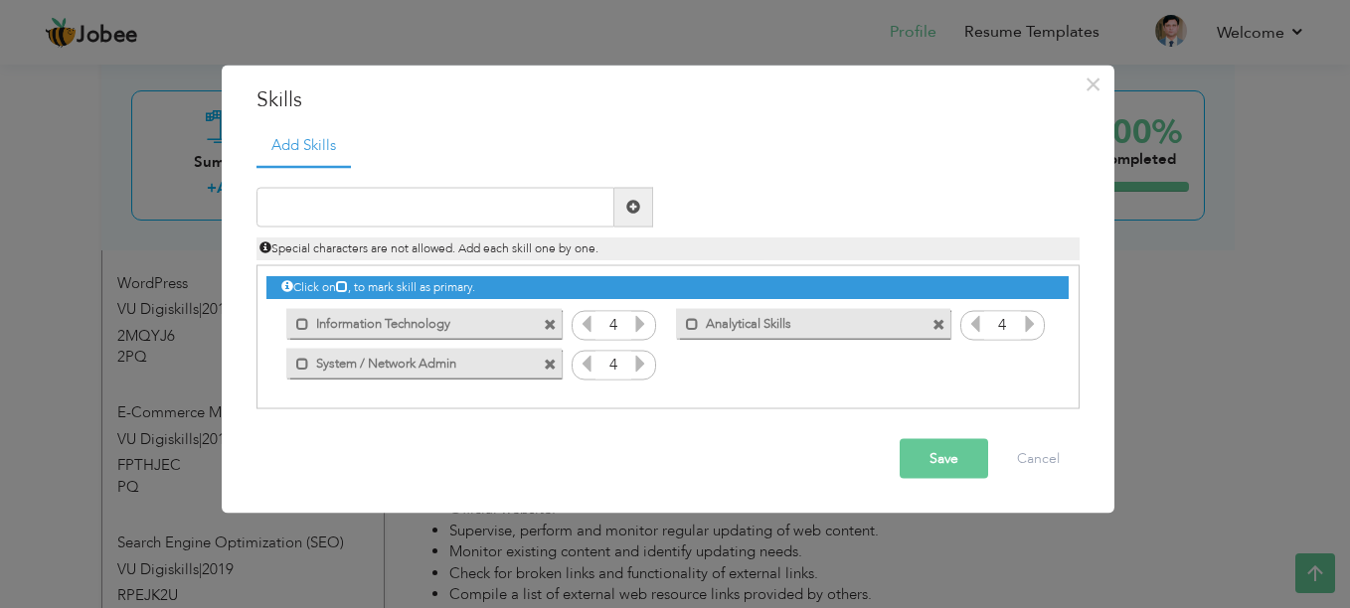
click at [936, 324] on span at bounding box center [939, 325] width 13 height 13
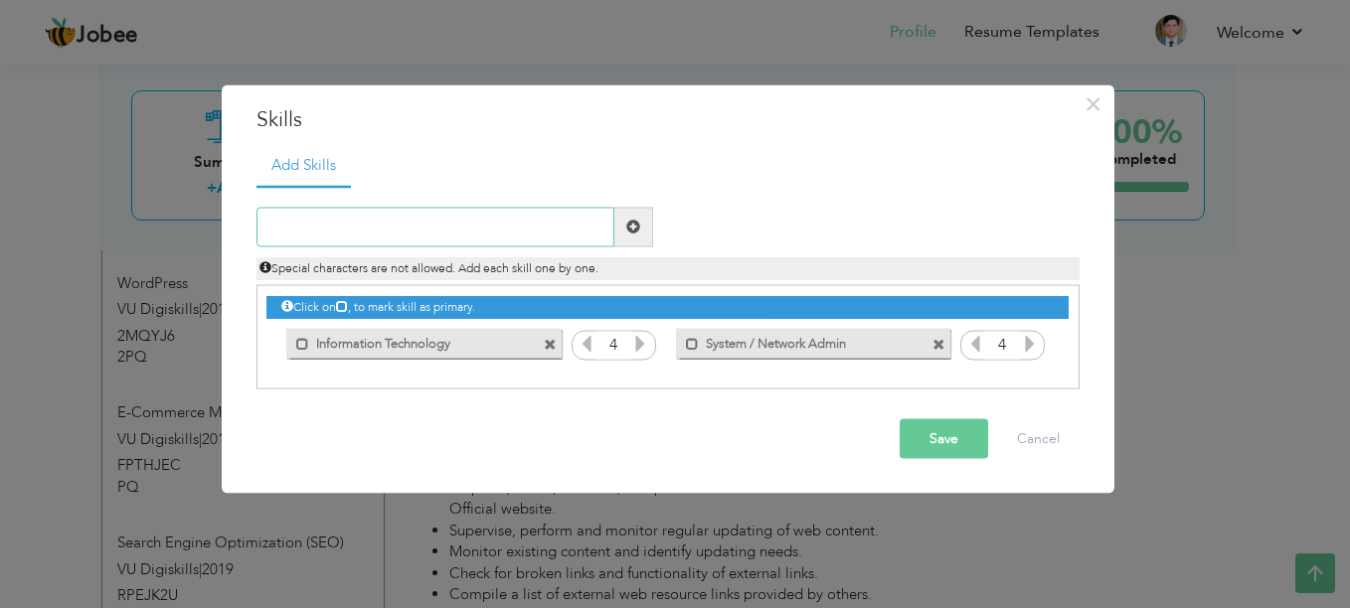
click at [420, 221] on input "text" at bounding box center [435, 227] width 358 height 40
click at [552, 346] on span at bounding box center [550, 345] width 13 height 13
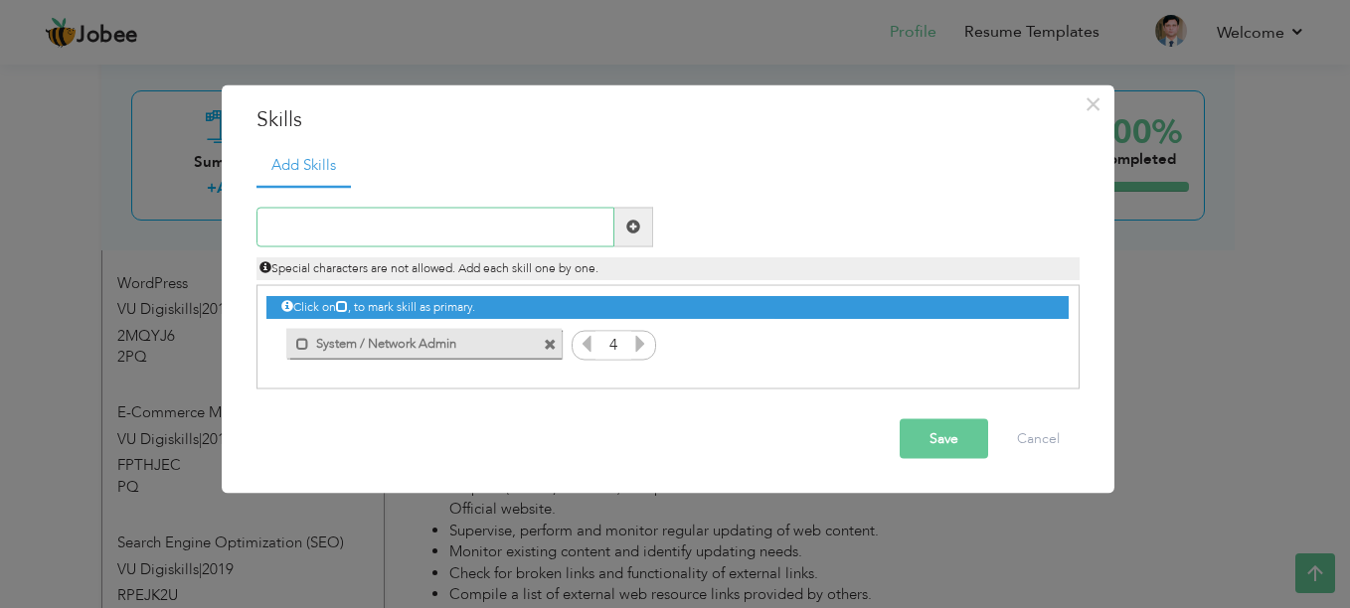
click at [518, 221] on input "text" at bounding box center [435, 227] width 358 height 40
type input "I"
type input "Cloud Computing AWS/Azure"
click at [632, 235] on span at bounding box center [633, 227] width 39 height 40
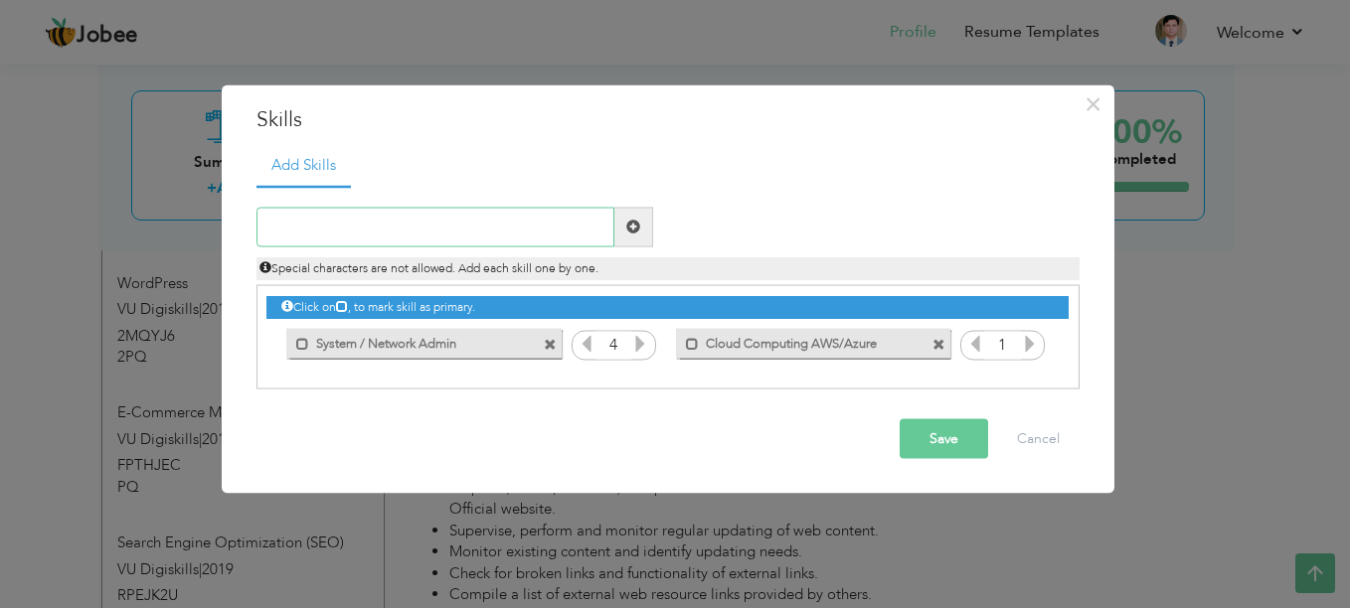
click at [508, 226] on input "text" at bounding box center [435, 227] width 358 height 40
type input "A"
type input "Data Analytics"
click at [630, 237] on span at bounding box center [633, 227] width 39 height 40
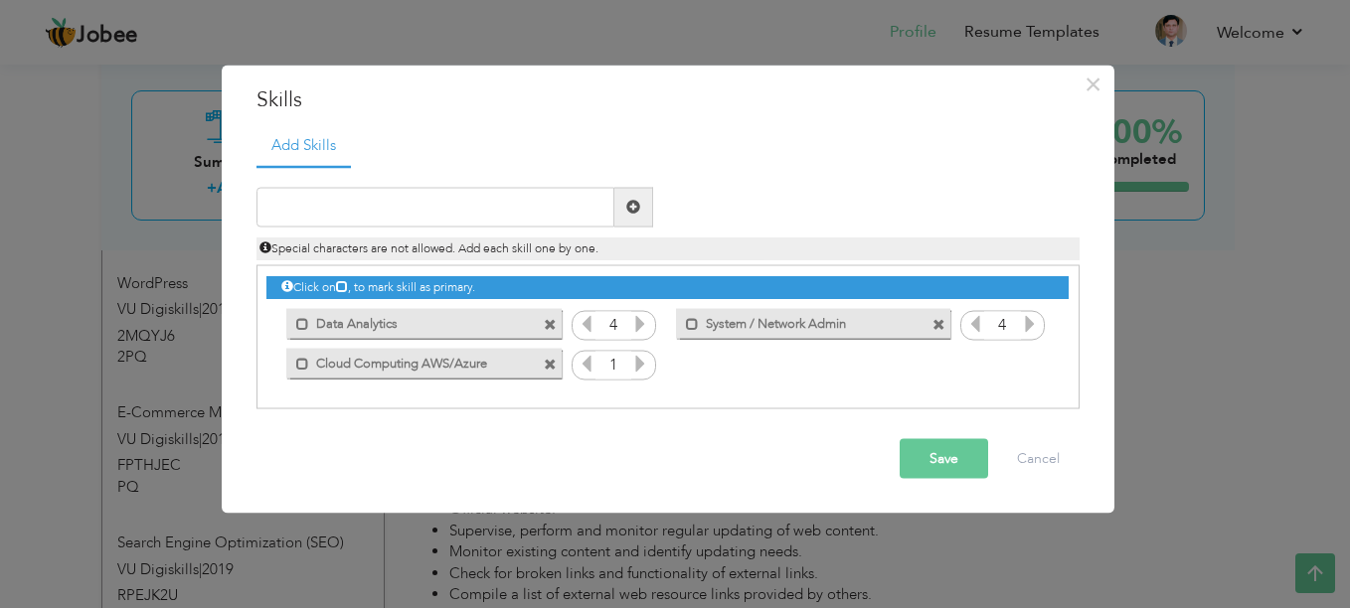
click at [635, 370] on icon at bounding box center [640, 363] width 18 height 18
click at [635, 368] on icon at bounding box center [640, 363] width 18 height 18
click at [555, 217] on input "text" at bounding box center [435, 207] width 358 height 40
type input "Business Intelligence Tableau"
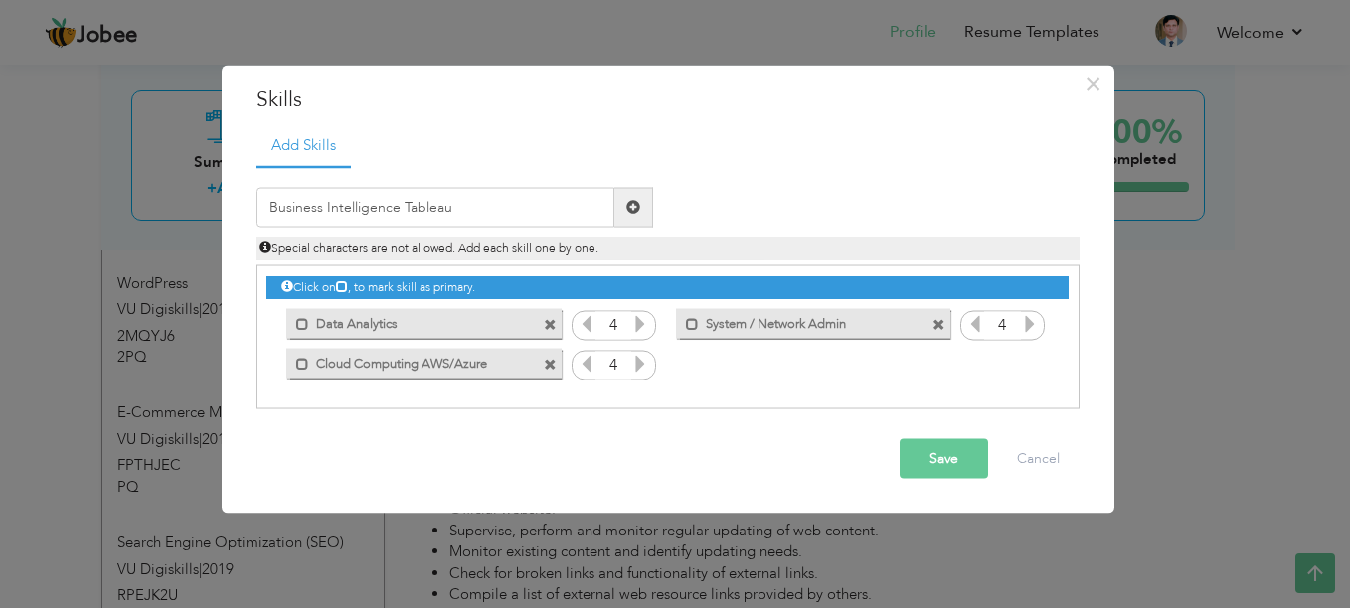
click at [619, 208] on span at bounding box center [633, 207] width 39 height 40
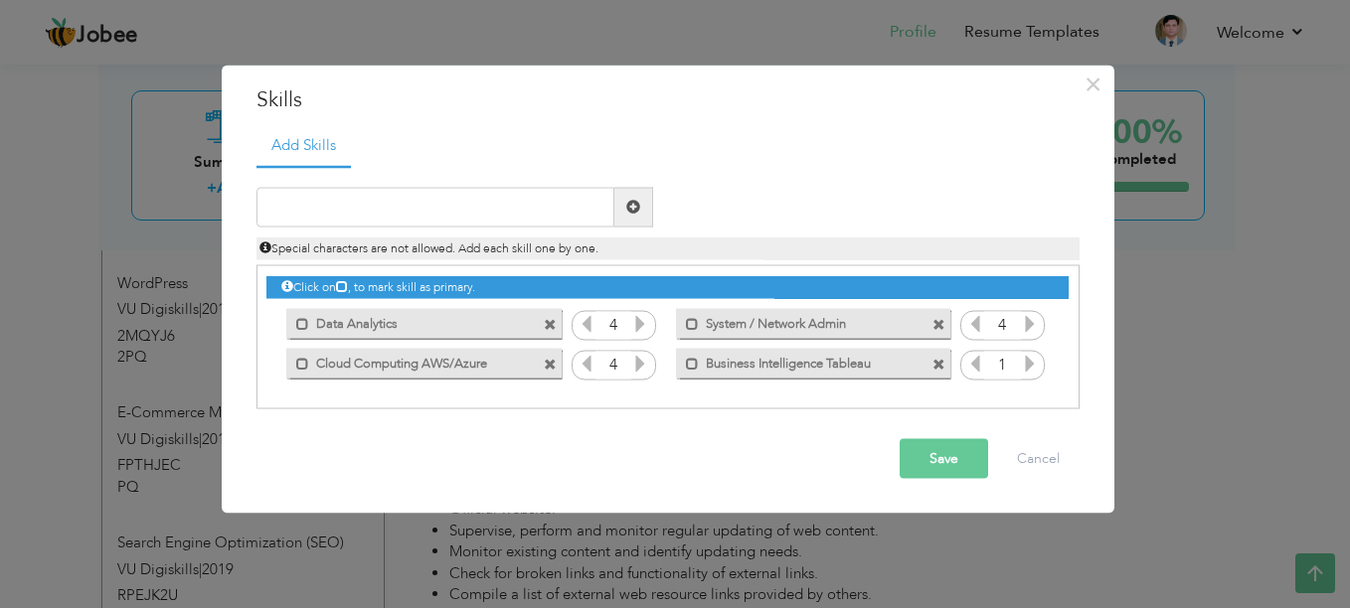
click at [1022, 368] on div "1" at bounding box center [1002, 366] width 85 height 30
click at [1023, 368] on icon at bounding box center [1030, 363] width 18 height 18
click at [936, 458] on button "Save" at bounding box center [944, 458] width 88 height 40
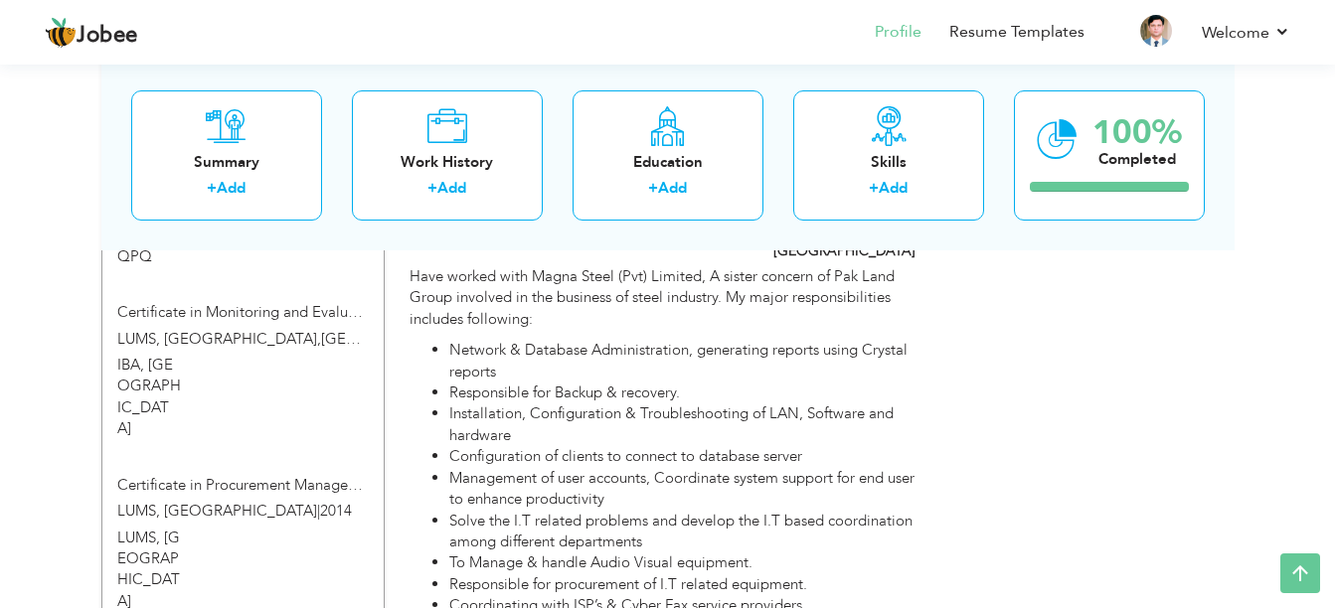
scroll to position [1863, 0]
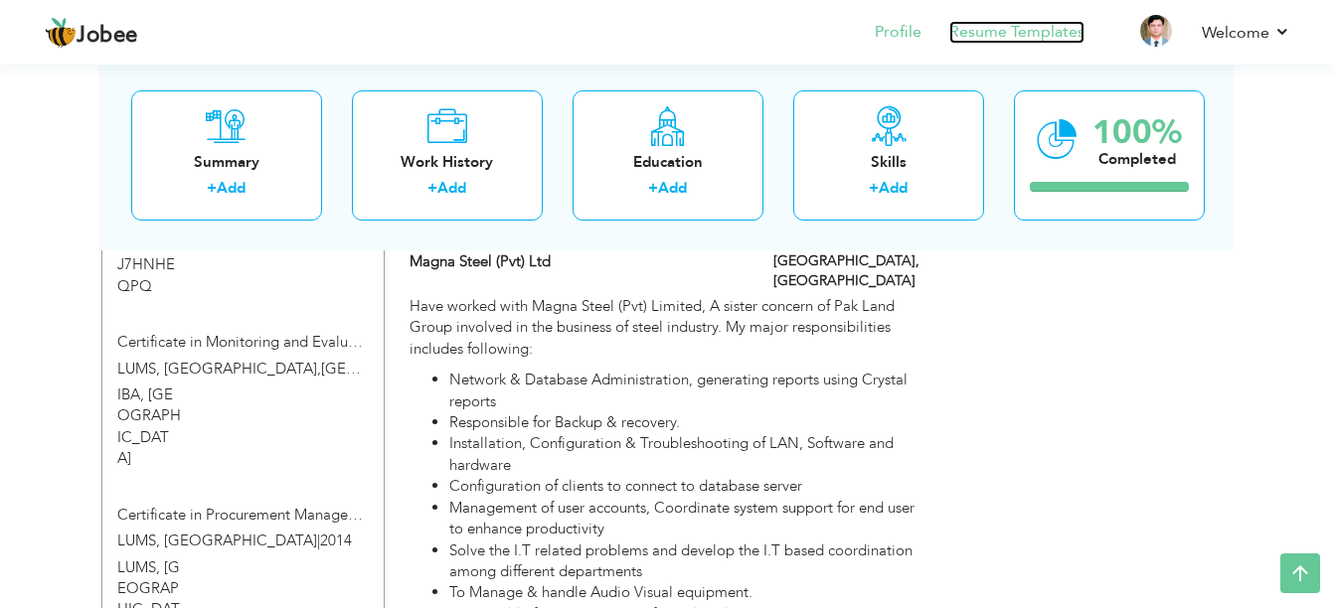
click at [1041, 32] on link "Resume Templates" at bounding box center [1016, 32] width 135 height 23
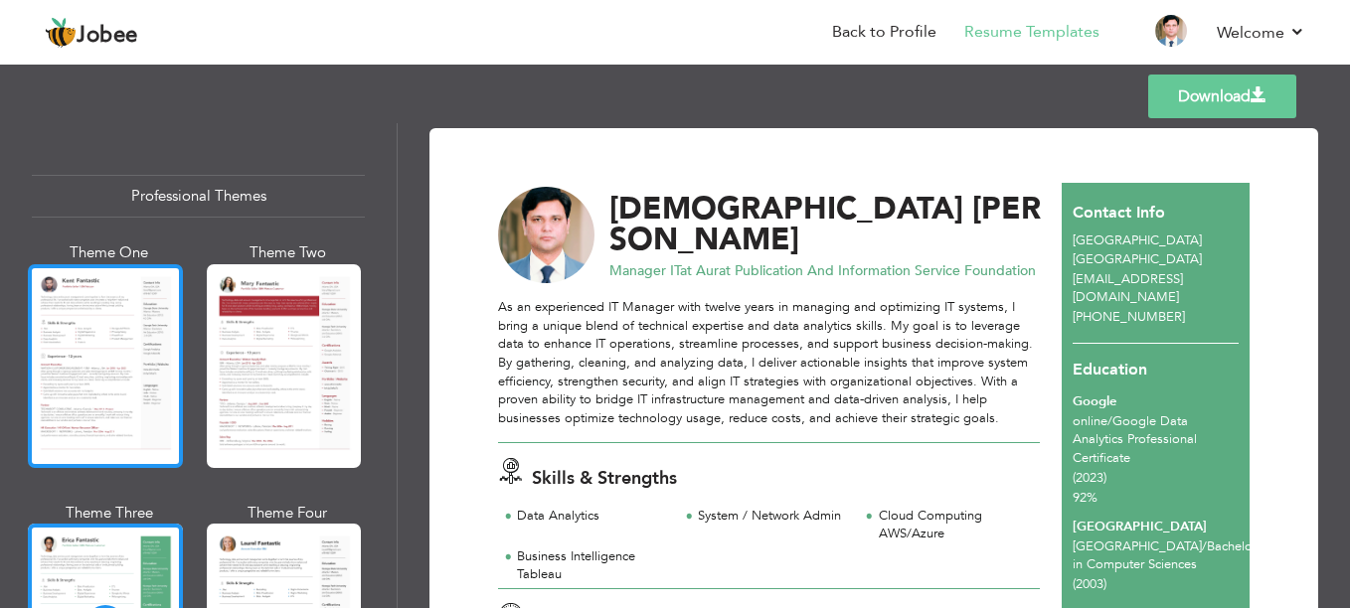
click at [132, 290] on div at bounding box center [105, 366] width 155 height 204
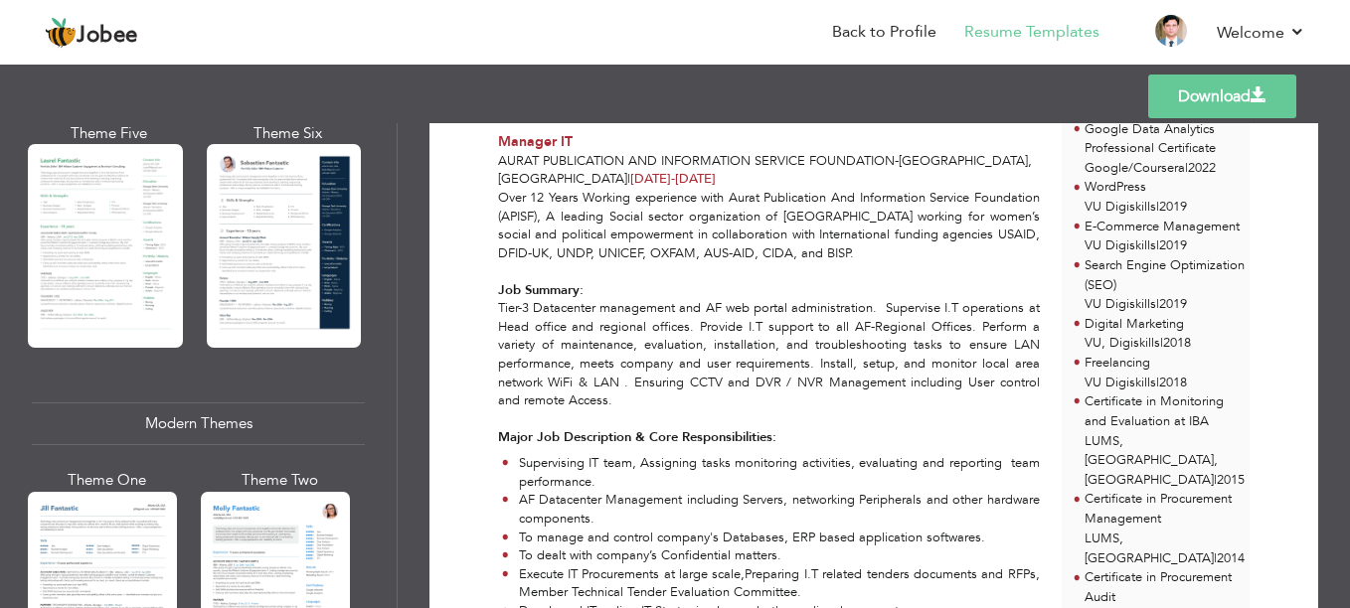
scroll to position [647, 0]
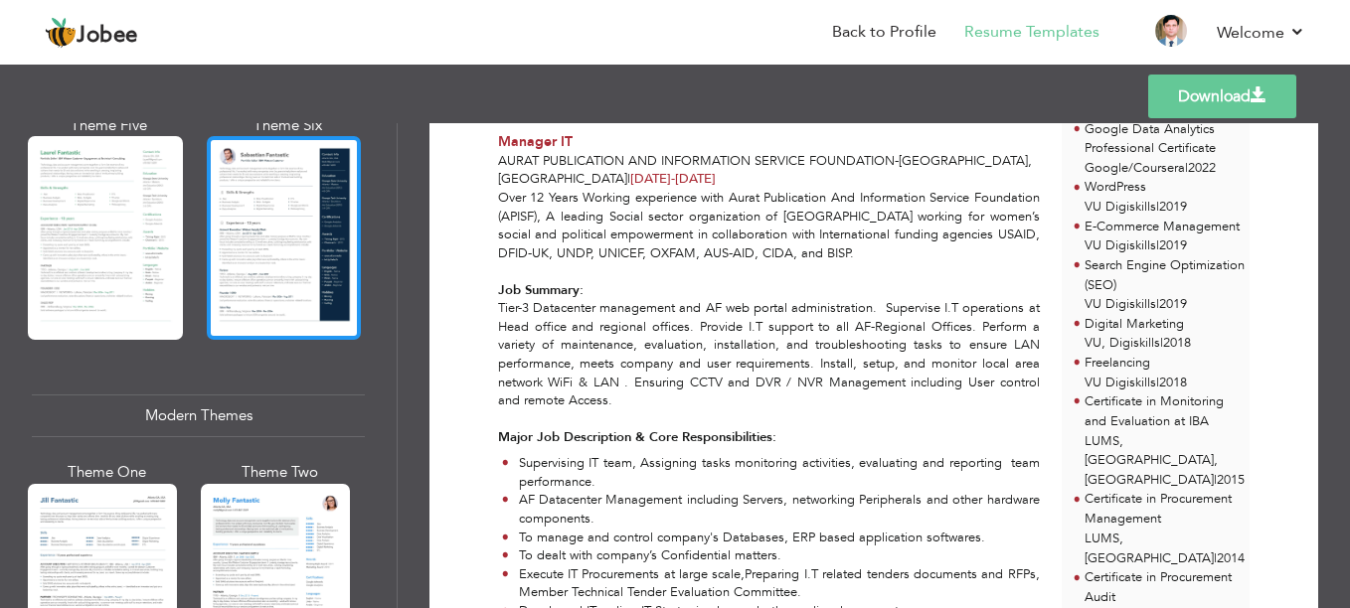
click at [303, 248] on div at bounding box center [284, 238] width 155 height 204
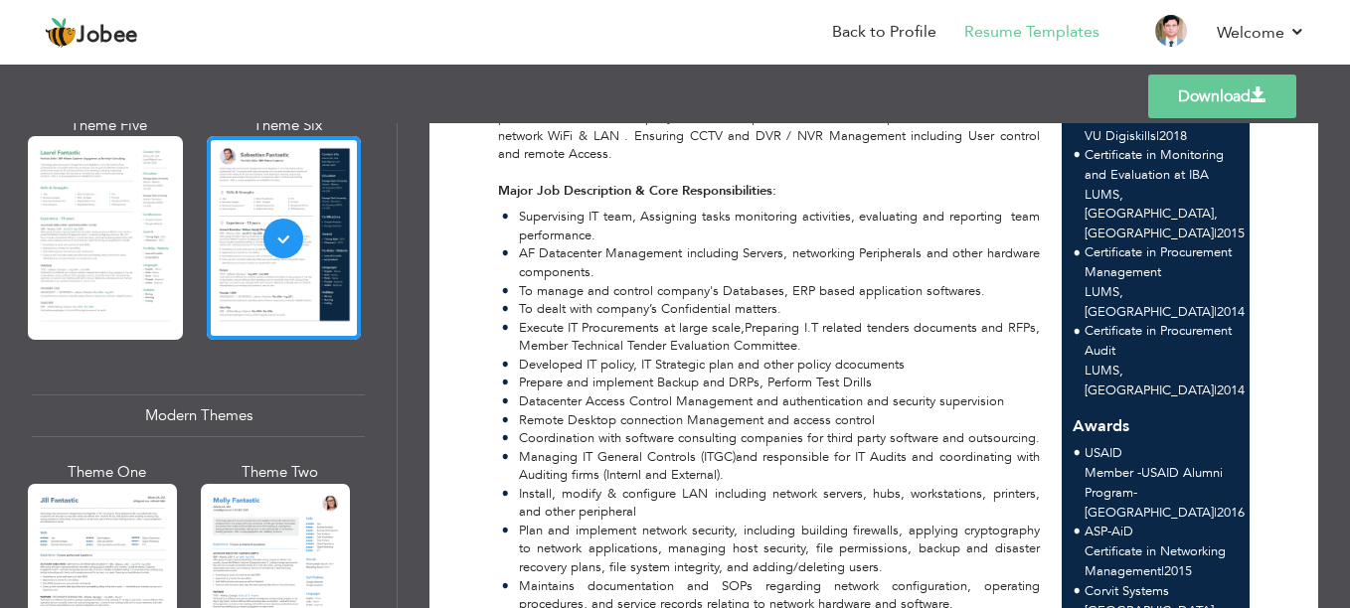
scroll to position [774, 0]
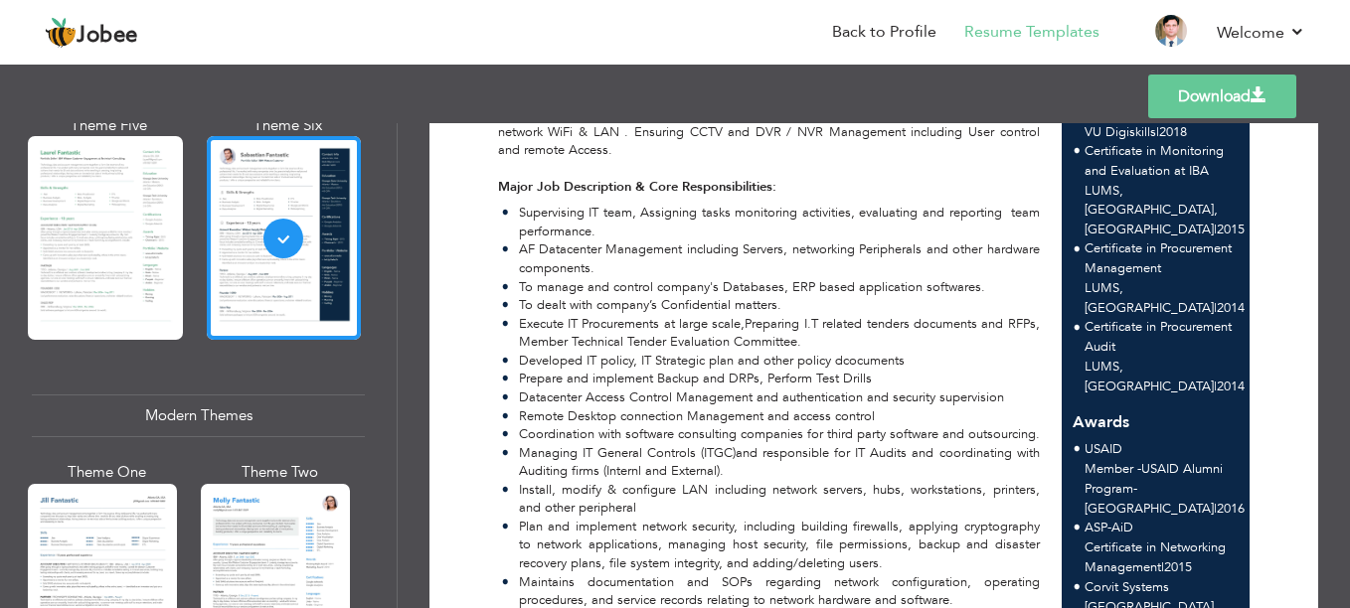
click at [1197, 106] on link "Download" at bounding box center [1222, 97] width 148 height 44
